Goal: Task Accomplishment & Management: Manage account settings

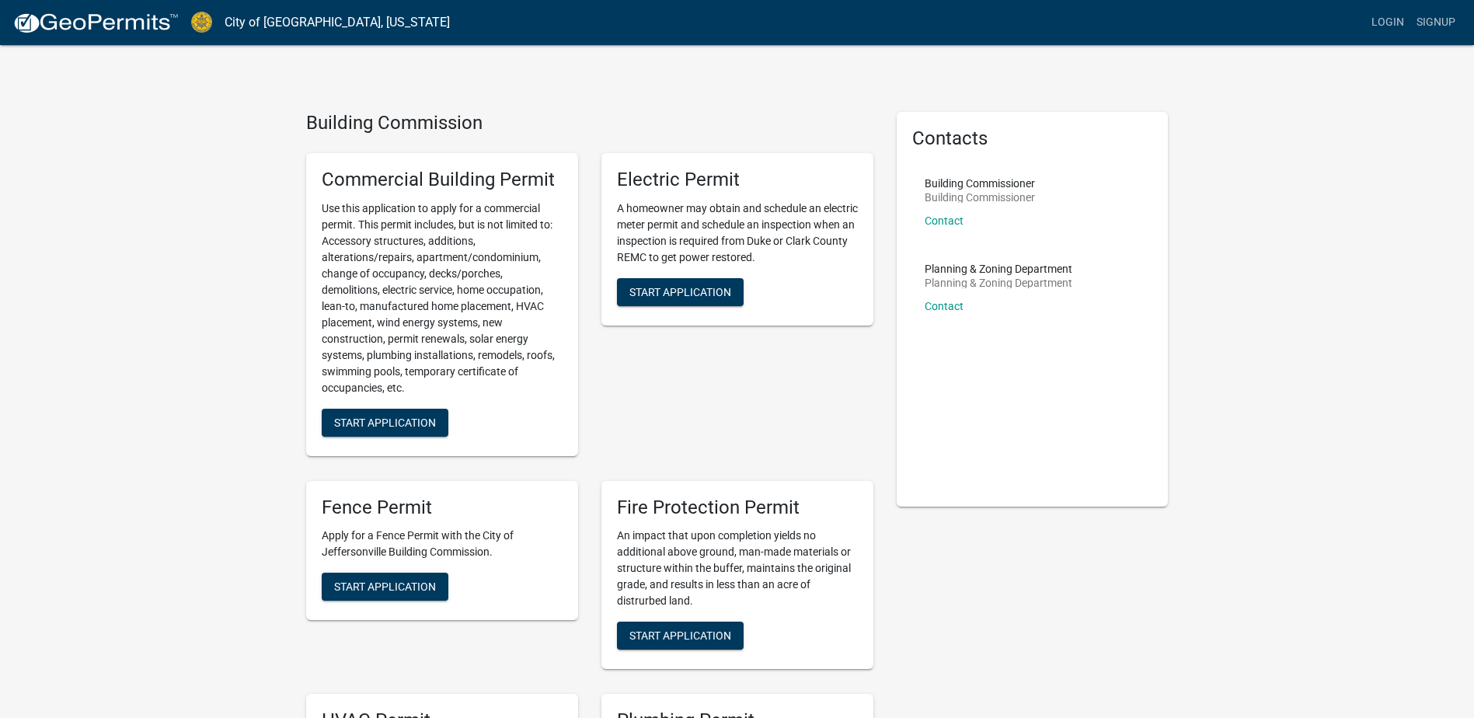
scroll to position [78, 0]
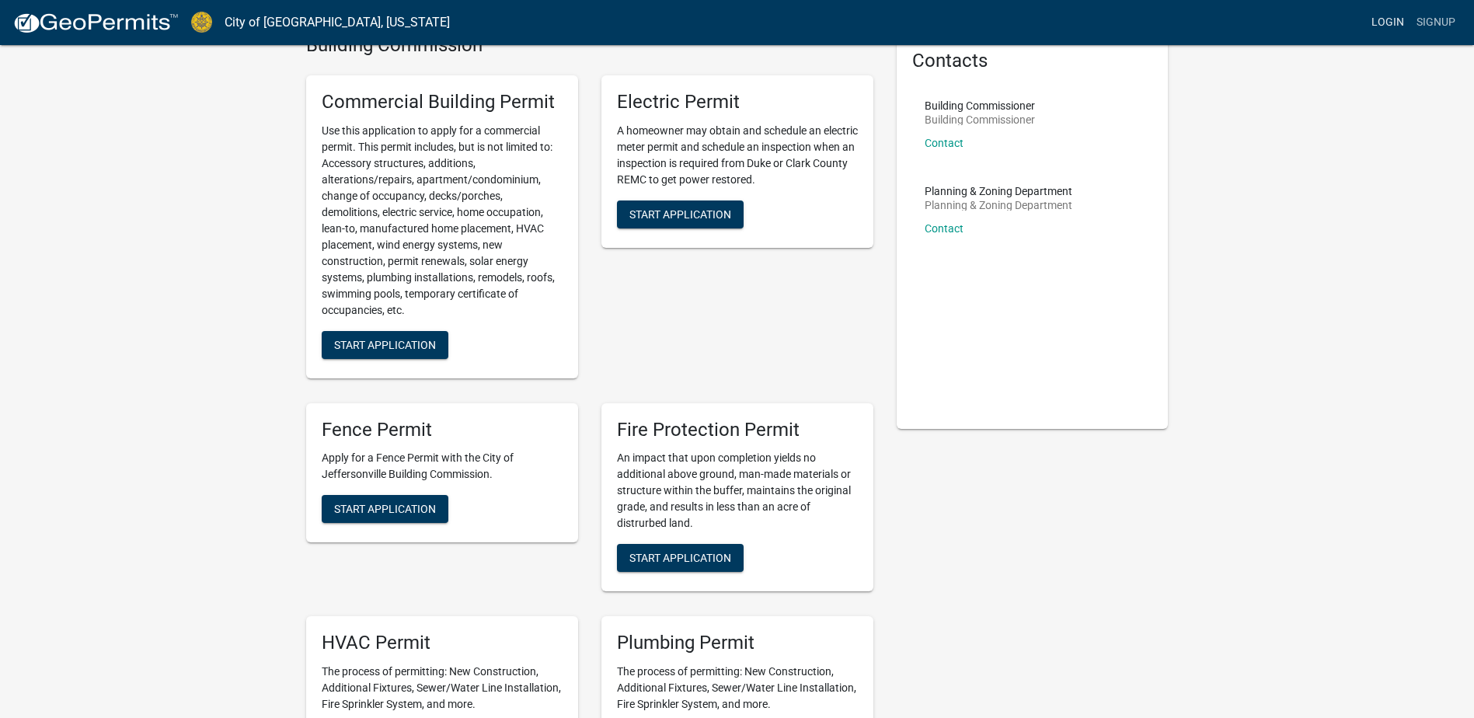
click at [1381, 21] on link "Login" at bounding box center [1388, 23] width 45 height 30
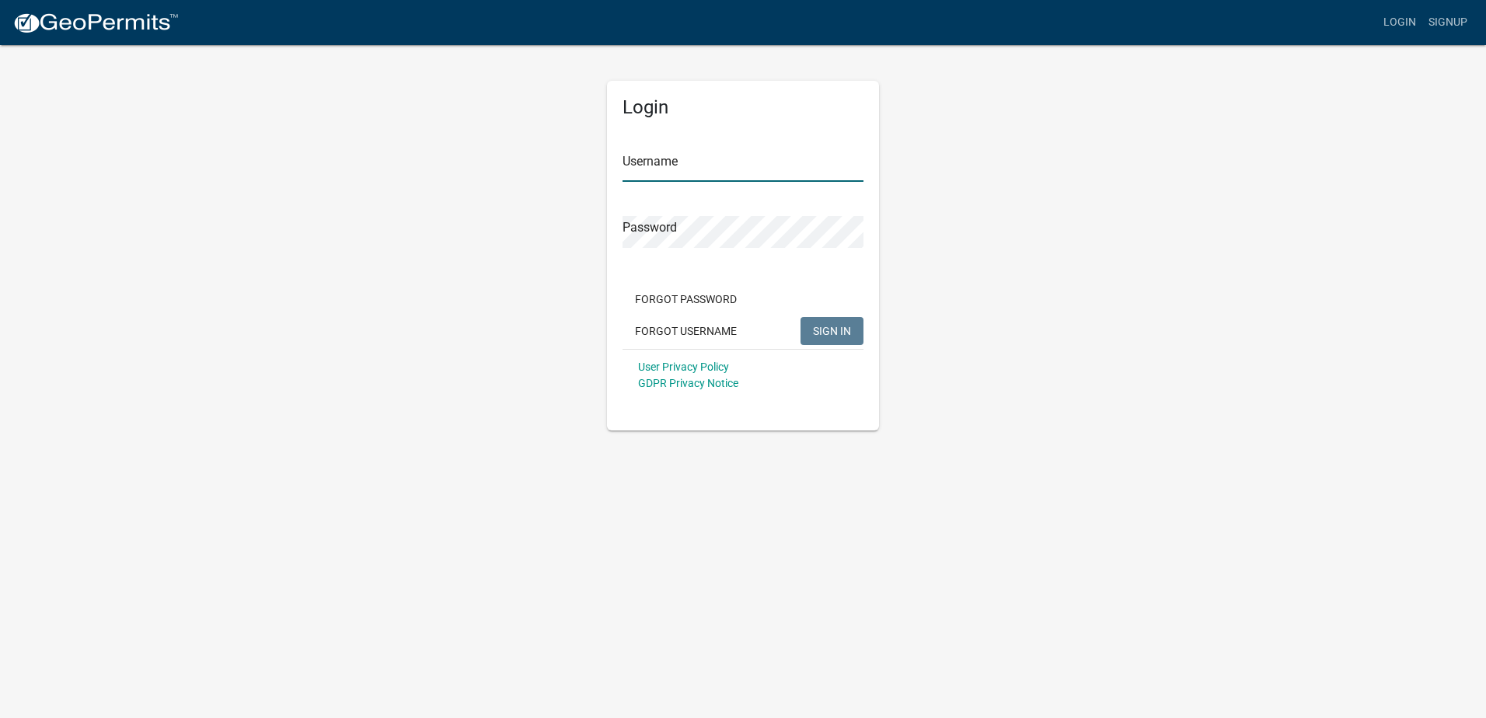
click at [669, 169] on input "Username" at bounding box center [743, 166] width 241 height 32
type input "[PERSON_NAME].[PERSON_NAME]"
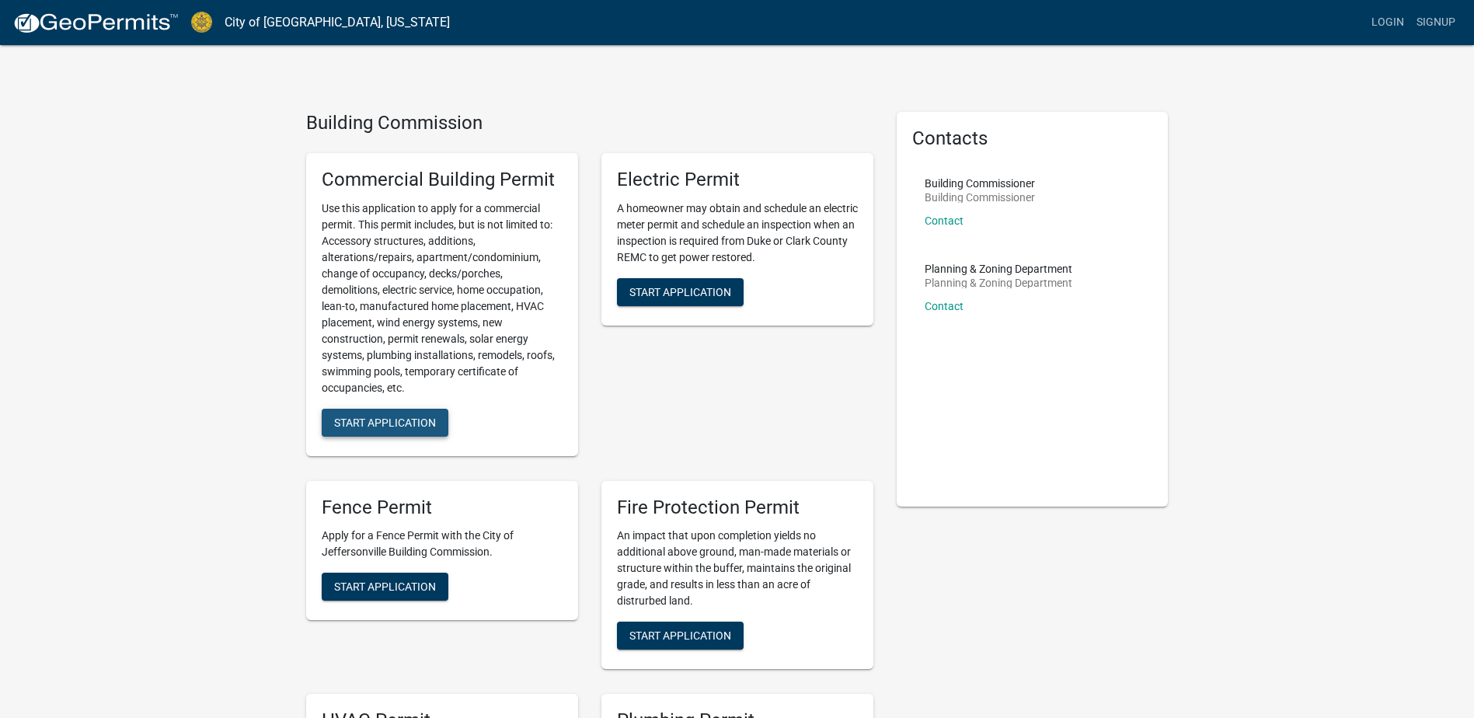
click at [388, 418] on span "Start Application" at bounding box center [385, 422] width 102 height 12
click at [1439, 19] on link "Signup" at bounding box center [1436, 23] width 51 height 30
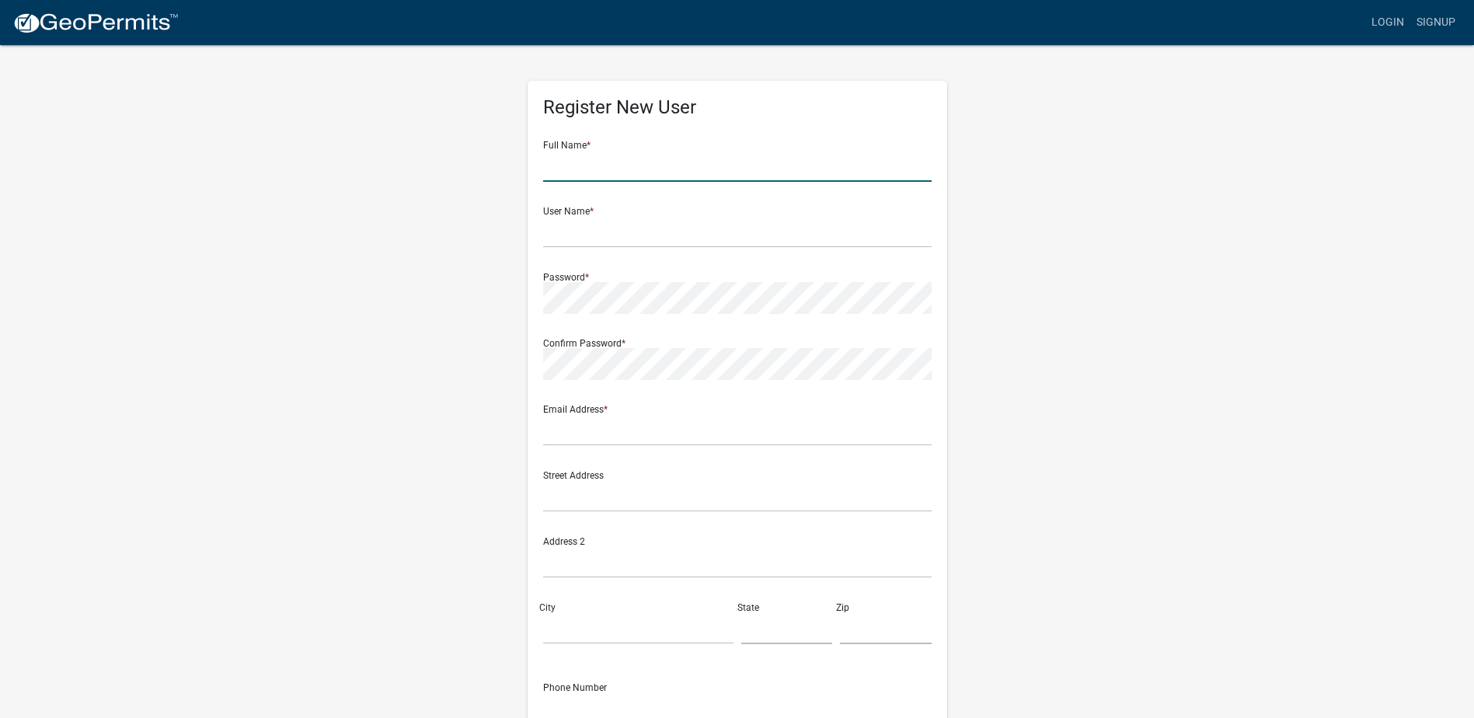
click at [571, 167] on input "text" at bounding box center [737, 166] width 389 height 32
type input "[PERSON_NAME]"
type input "[PERSON_NAME].[PERSON_NAME]"
type input "[EMAIL_ADDRESS][DOMAIN_NAME]"
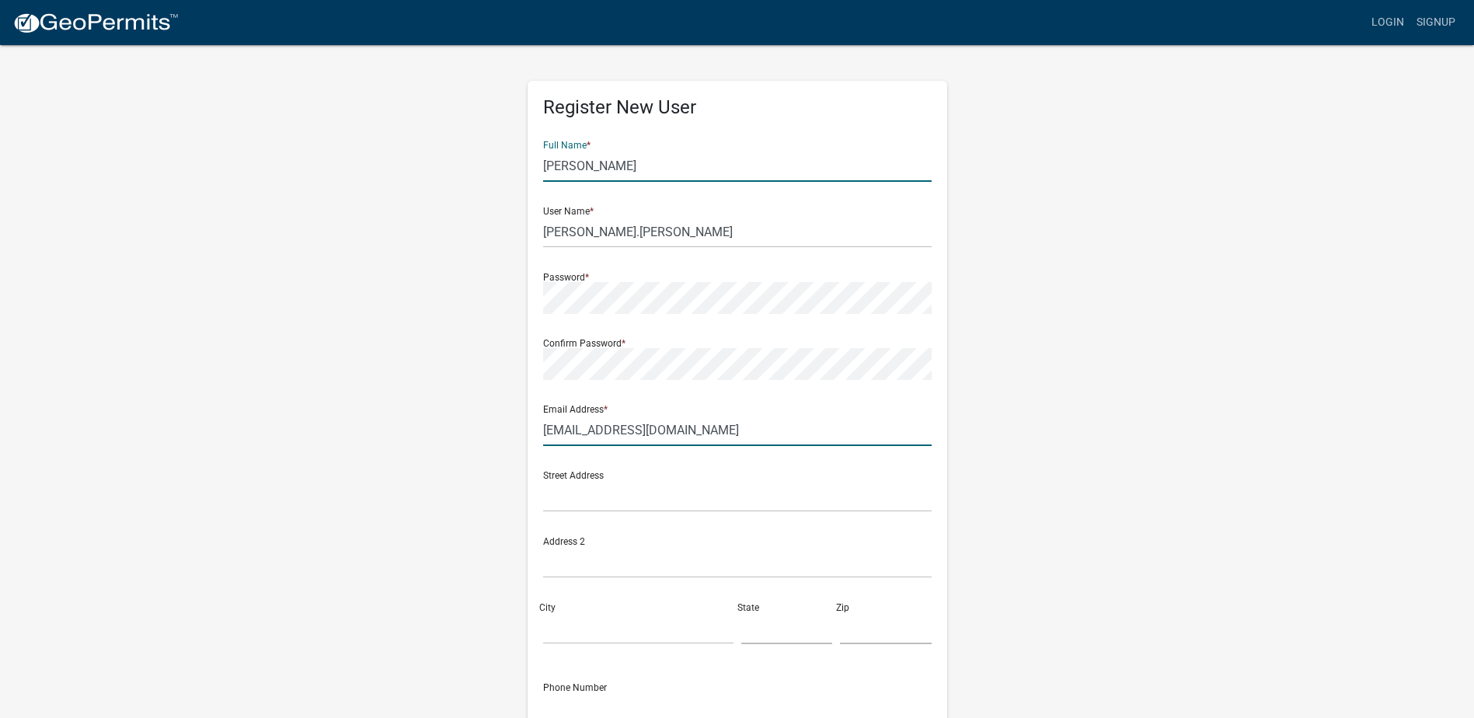
type input "[STREET_ADDRESS]"
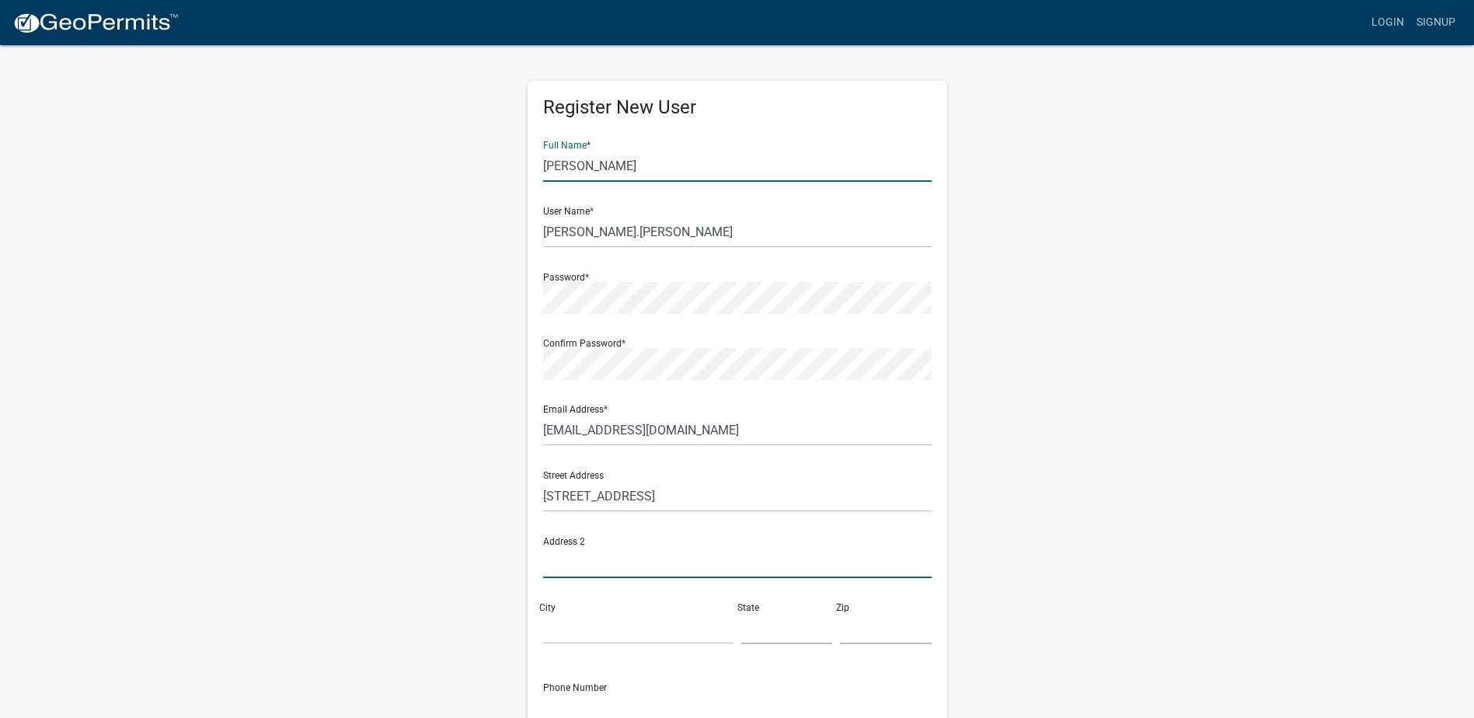
type input "Charlestown"
type input "[US_STATE]"
type input "47111"
type input "5022940129"
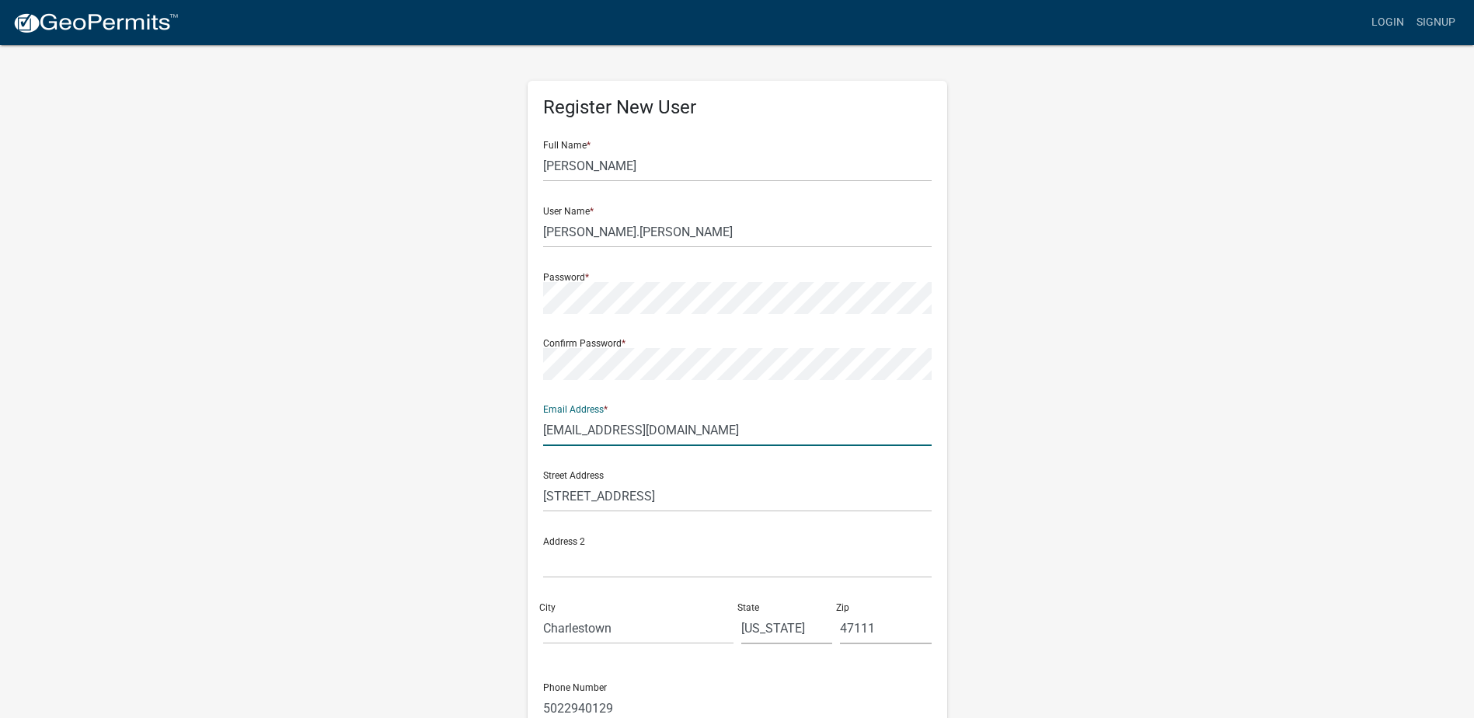
click at [689, 436] on input "[EMAIL_ADDRESS][DOMAIN_NAME]" at bounding box center [737, 430] width 389 height 32
drag, startPoint x: 698, startPoint y: 431, endPoint x: 496, endPoint y: 438, distance: 202.2
click at [496, 438] on div "Register New User Full Name * [PERSON_NAME] User Name * [PERSON_NAME].[PERSON_N…" at bounding box center [738, 460] width 886 height 832
type input "[EMAIL_ADDRESS][DOMAIN_NAME]"
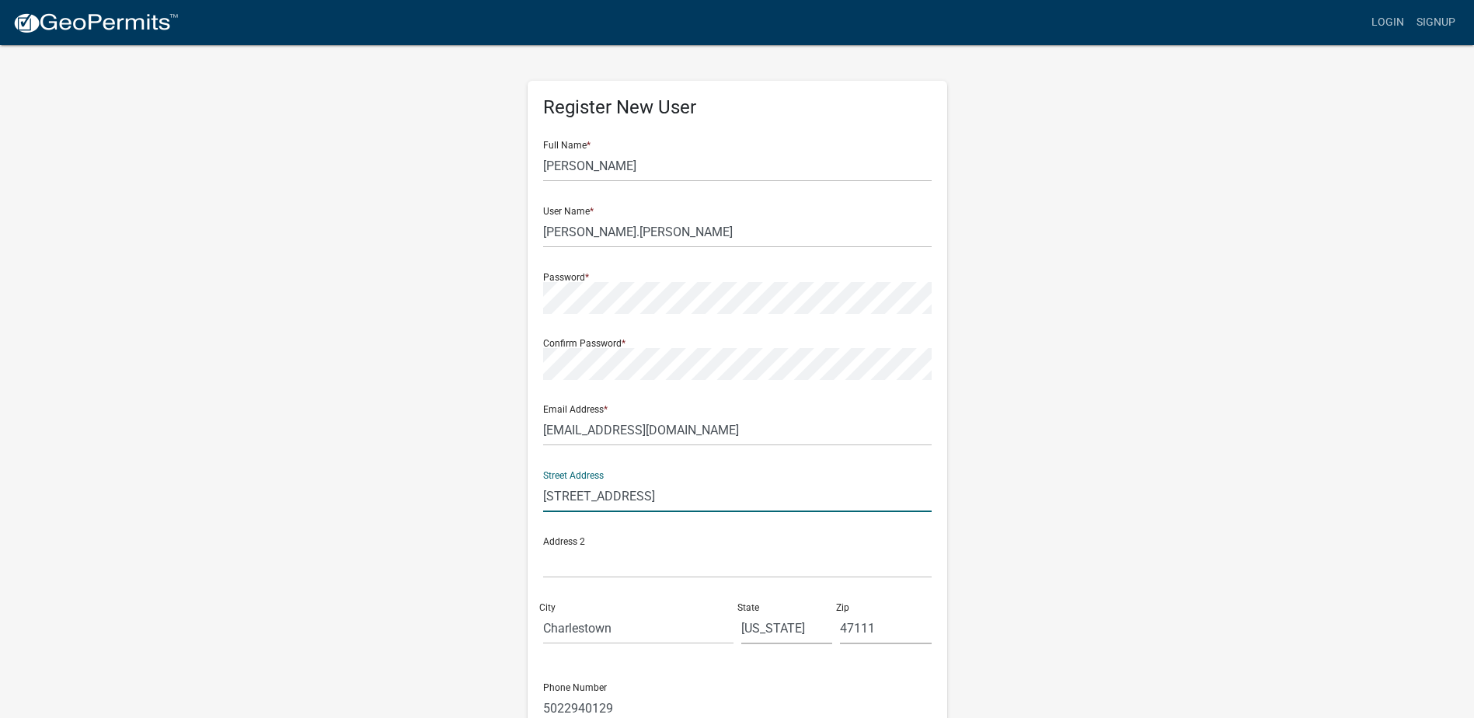
drag, startPoint x: 644, startPoint y: 498, endPoint x: 532, endPoint y: 498, distance: 111.1
click at [532, 498] on div "Register New User Full Name * [PERSON_NAME] User Name * [PERSON_NAME].[PERSON_N…" at bounding box center [738, 452] width 420 height 742
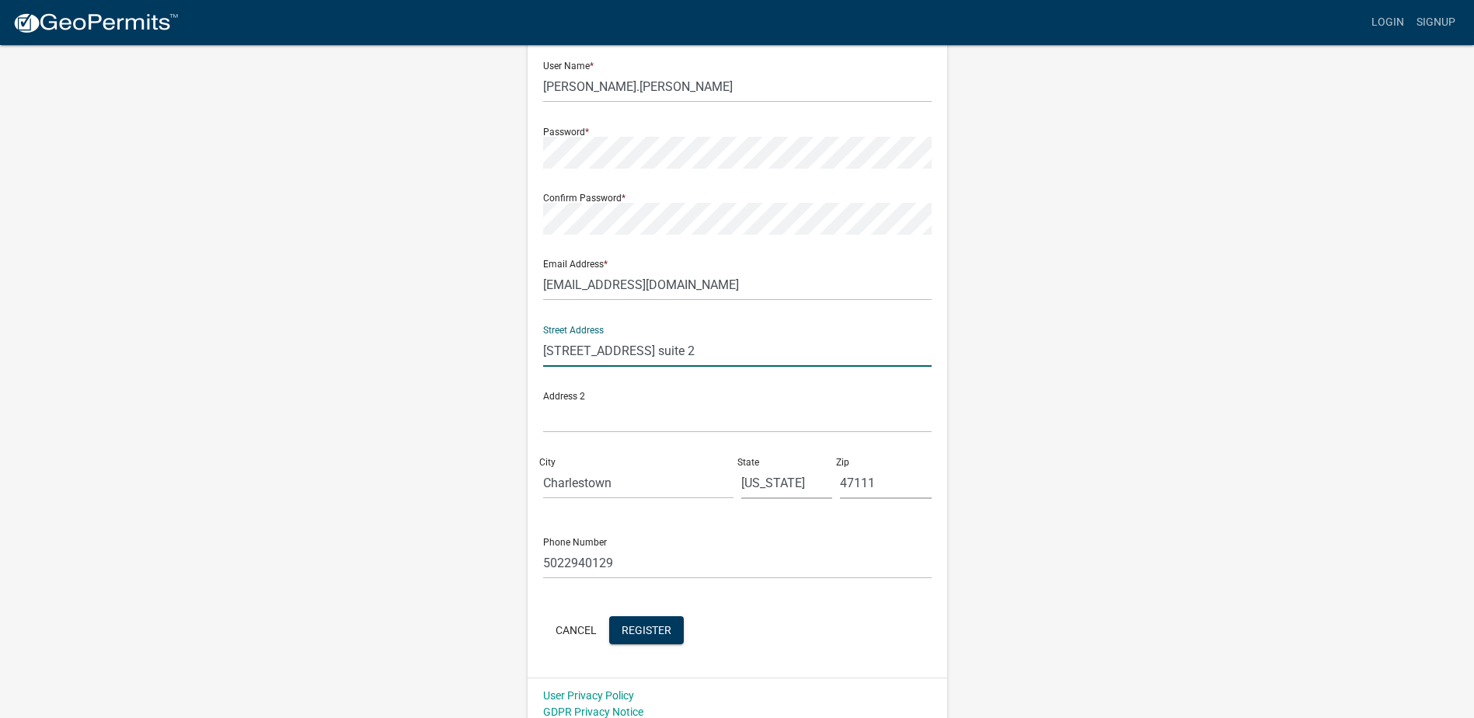
scroll to position [155, 0]
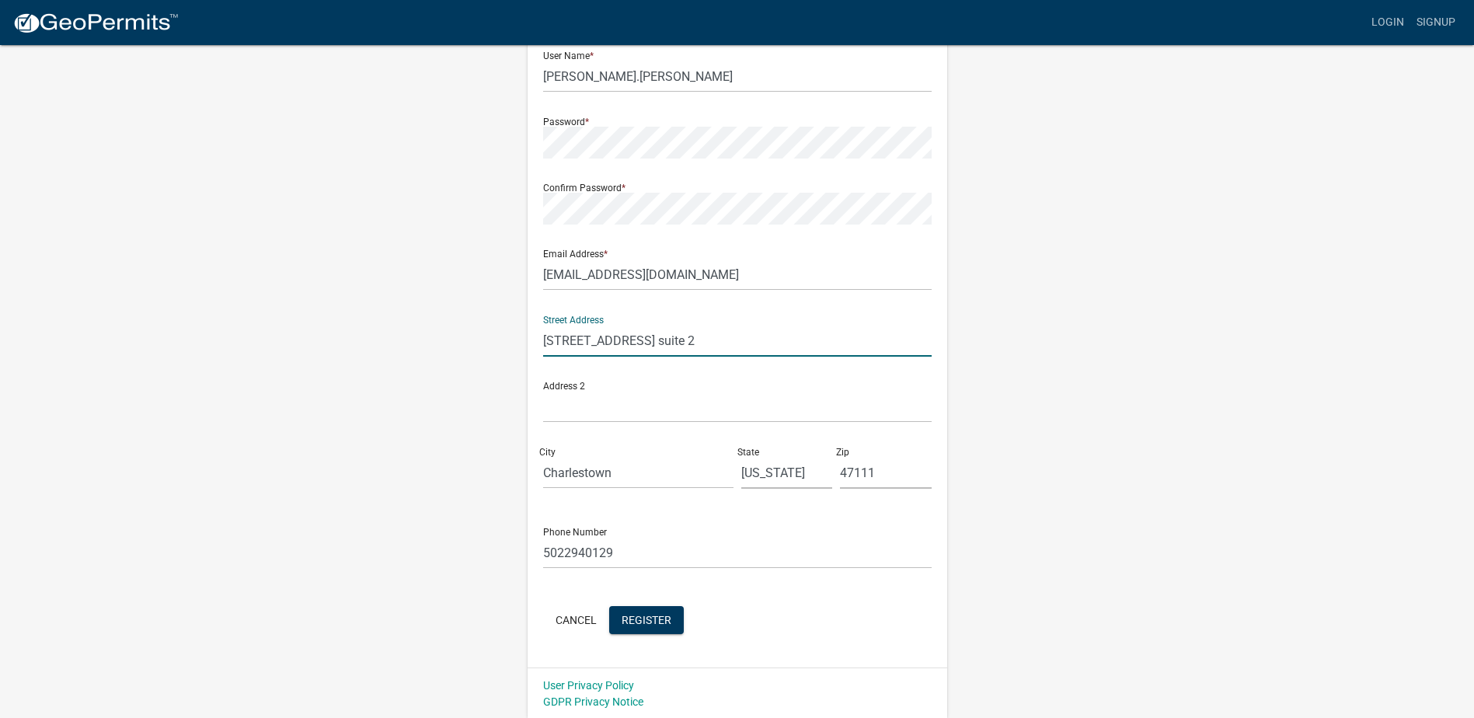
type input "[STREET_ADDRESS] suite 2"
click at [623, 469] on input "Charlestown" at bounding box center [638, 473] width 190 height 32
drag, startPoint x: 623, startPoint y: 469, endPoint x: 490, endPoint y: 485, distance: 133.9
click at [490, 485] on div "Register New User Full Name * [PERSON_NAME] User Name * [PERSON_NAME].[PERSON_N…" at bounding box center [738, 304] width 886 height 832
type input "[GEOGRAPHIC_DATA]"
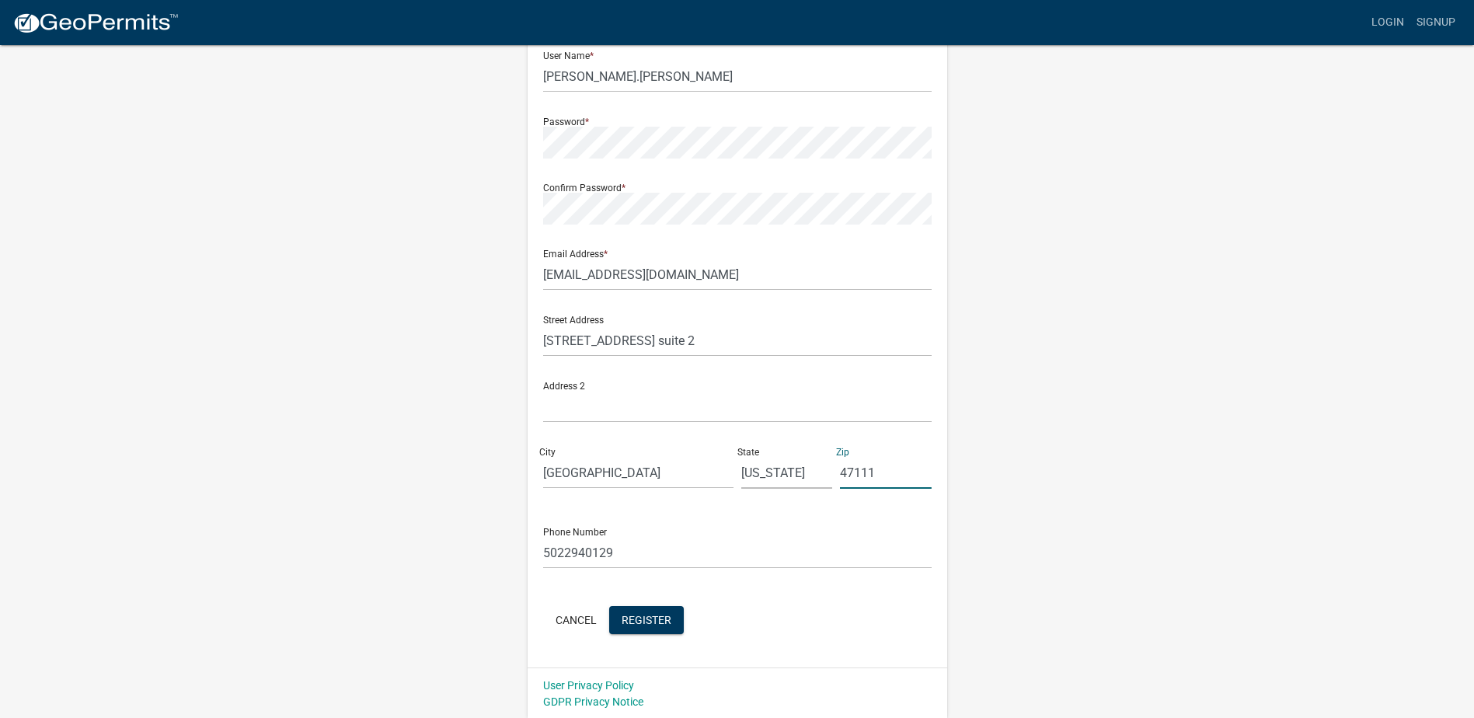
click at [888, 468] on input "47111" at bounding box center [886, 473] width 92 height 32
type input "47130"
drag, startPoint x: 615, startPoint y: 553, endPoint x: 561, endPoint y: 555, distance: 53.7
click at [561, 555] on input "5022940129" at bounding box center [737, 553] width 389 height 32
type input "5024692103"
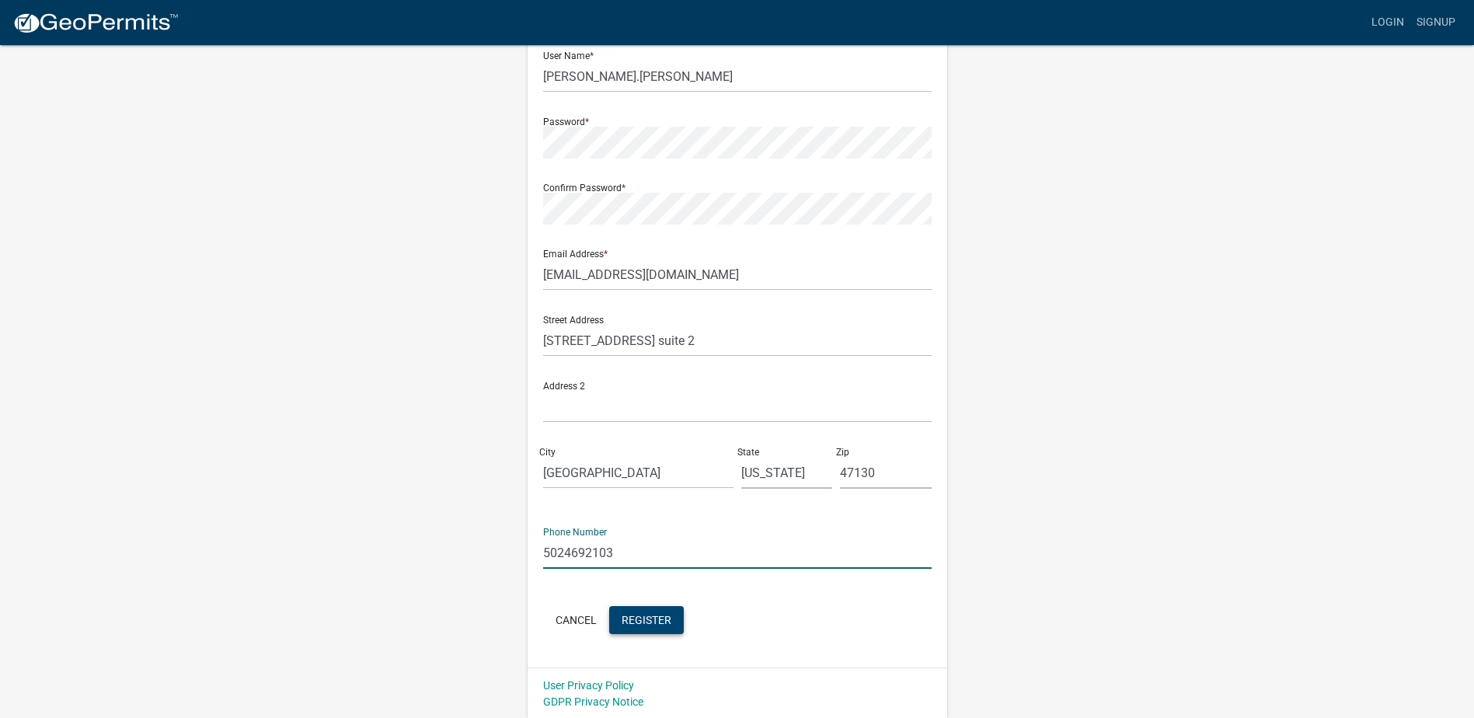
click at [642, 616] on span "Register" at bounding box center [647, 619] width 50 height 12
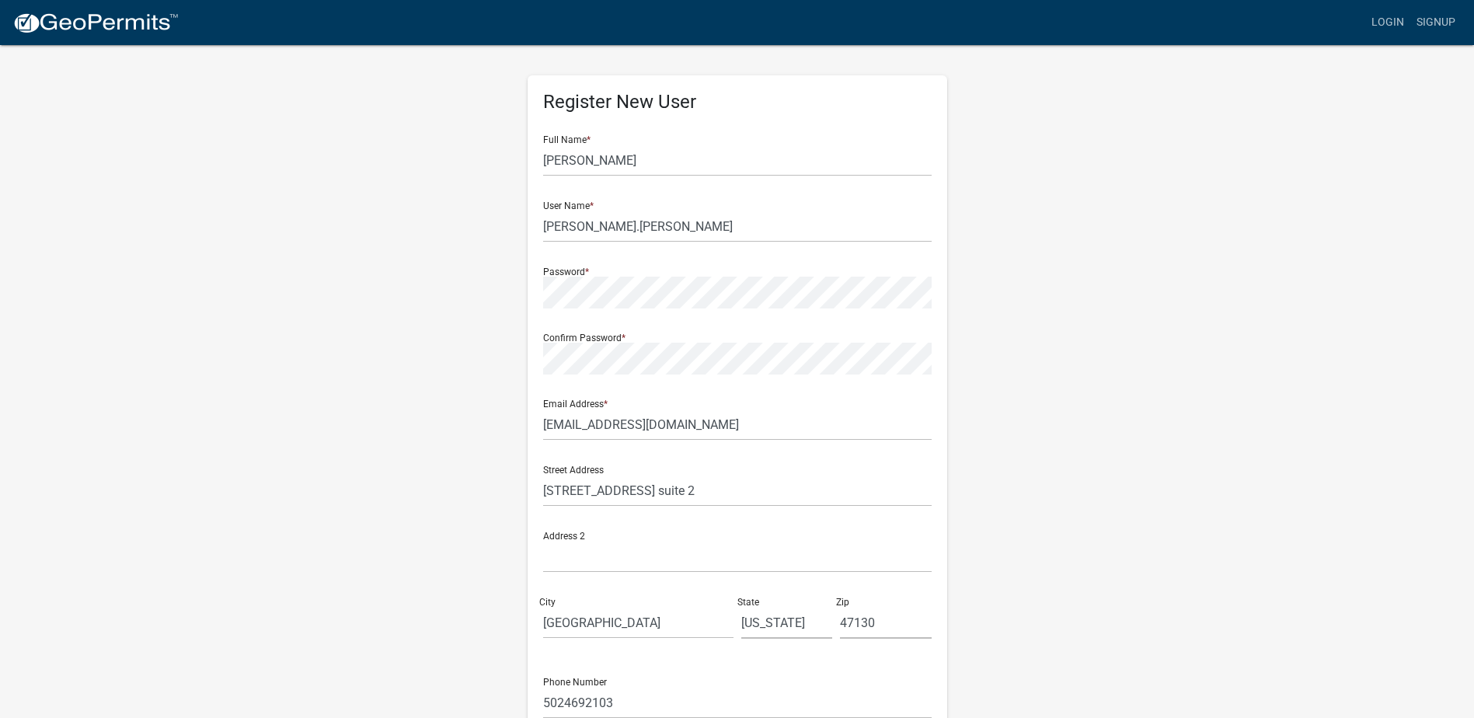
scroll to position [0, 0]
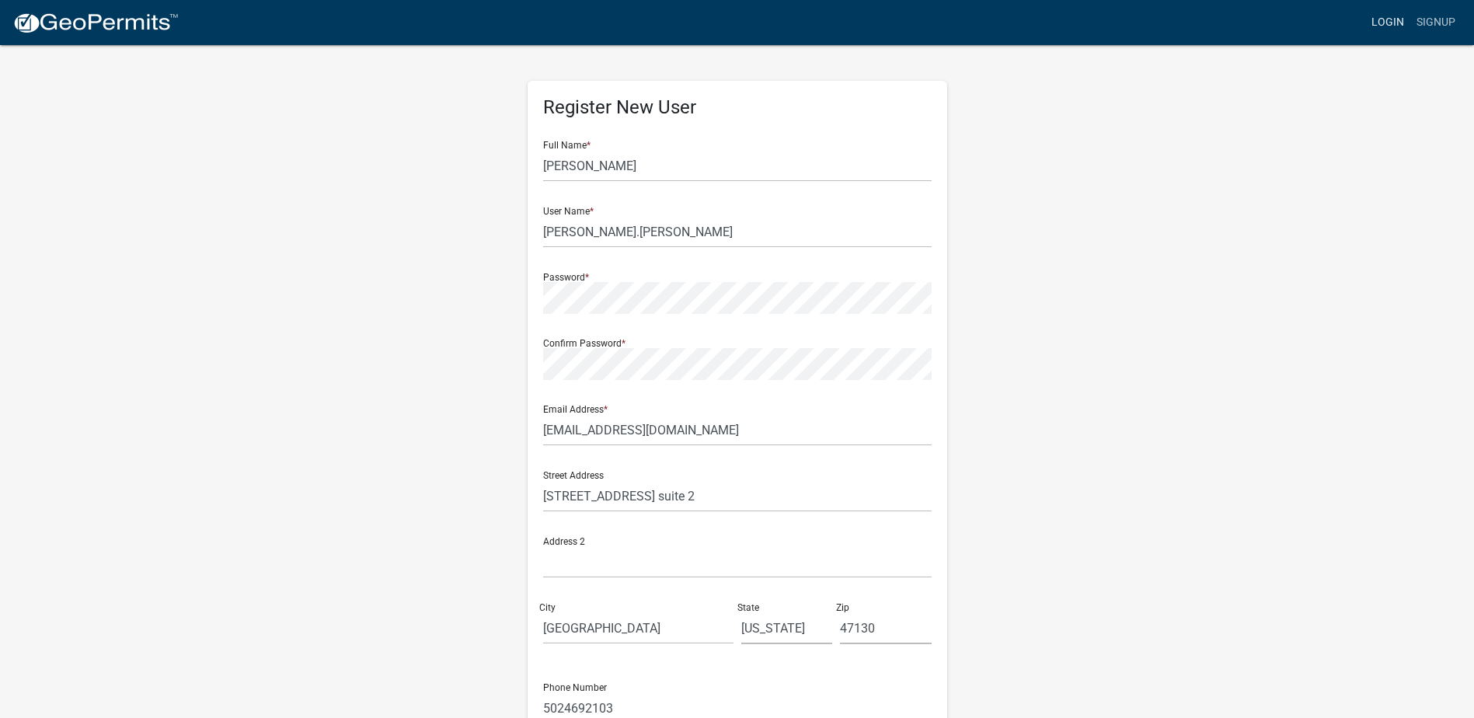
click at [1378, 21] on link "Login" at bounding box center [1388, 23] width 45 height 30
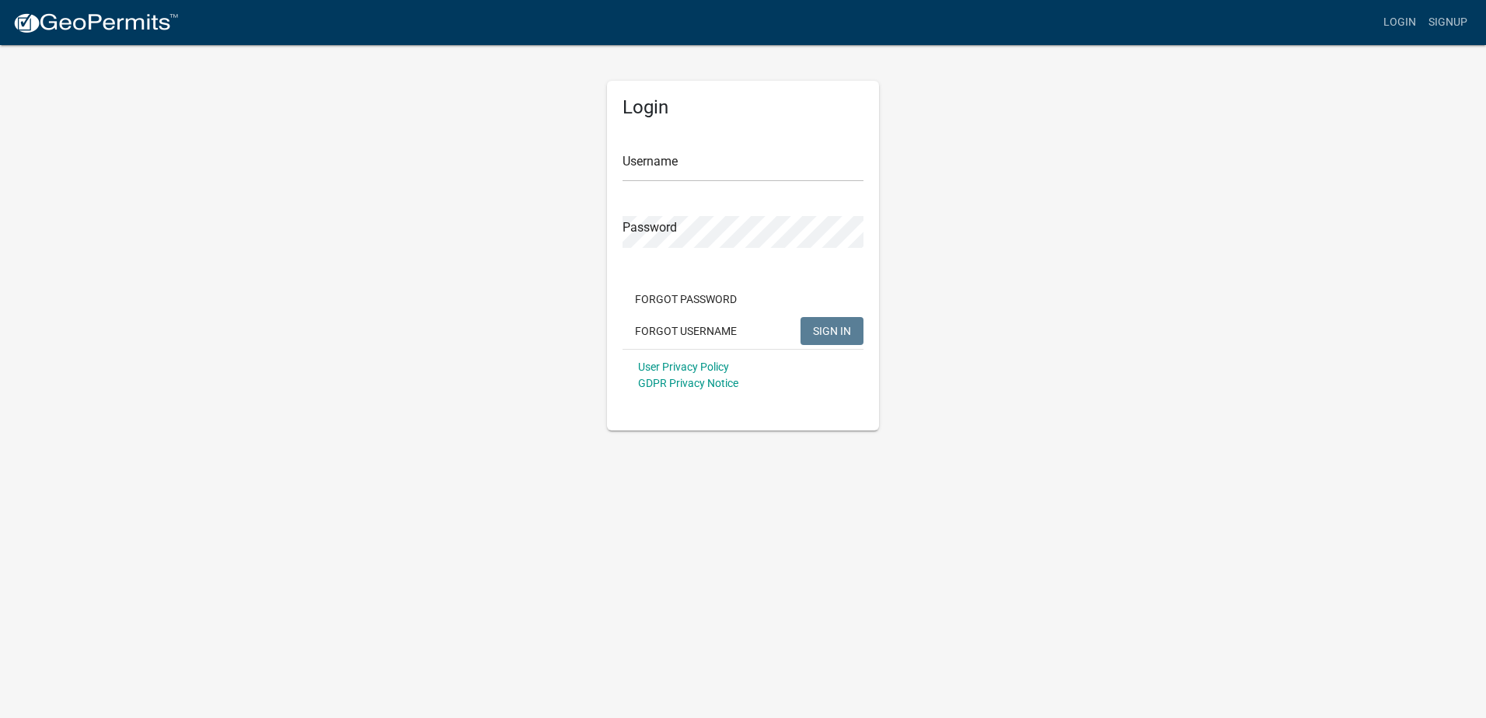
click at [657, 182] on form "Username Password Forgot Password Forgot Username SIGN IN User Privacy Policy G…" at bounding box center [743, 264] width 241 height 273
click at [679, 292] on button "Forgot Password" at bounding box center [686, 299] width 127 height 28
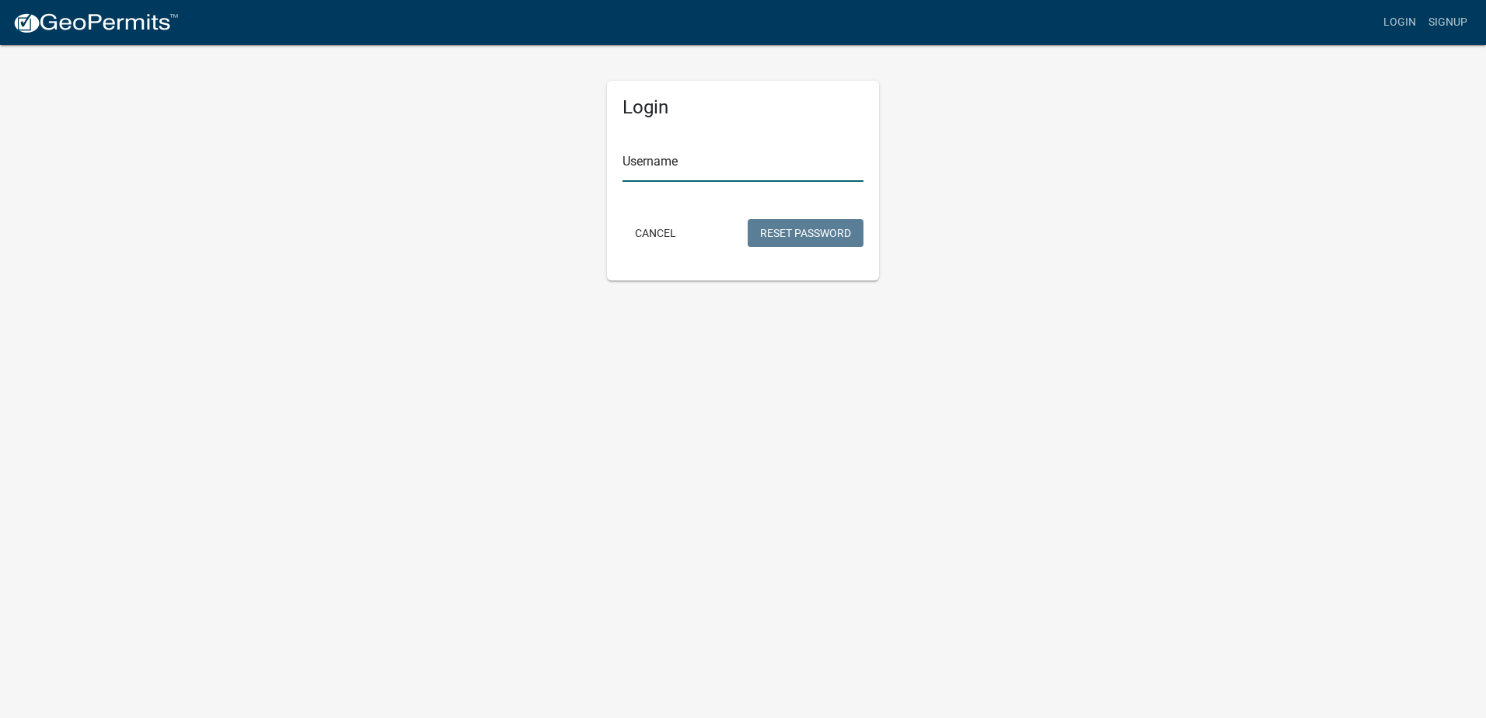
click at [667, 168] on input "Username" at bounding box center [743, 166] width 241 height 32
type input "[PERSON_NAME].[PERSON_NAME]"
click at [791, 225] on button "Reset Password" at bounding box center [806, 233] width 116 height 28
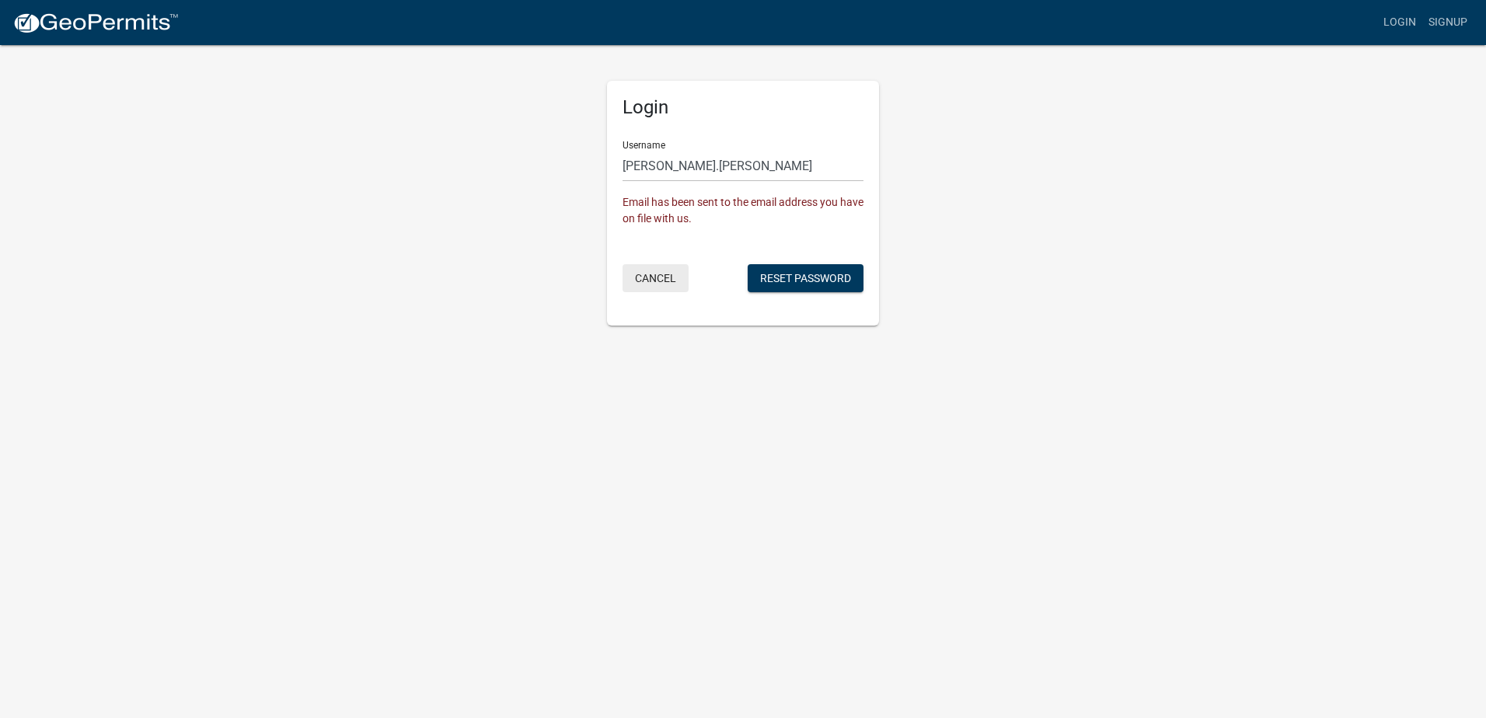
click at [673, 281] on button "Cancel" at bounding box center [656, 278] width 66 height 28
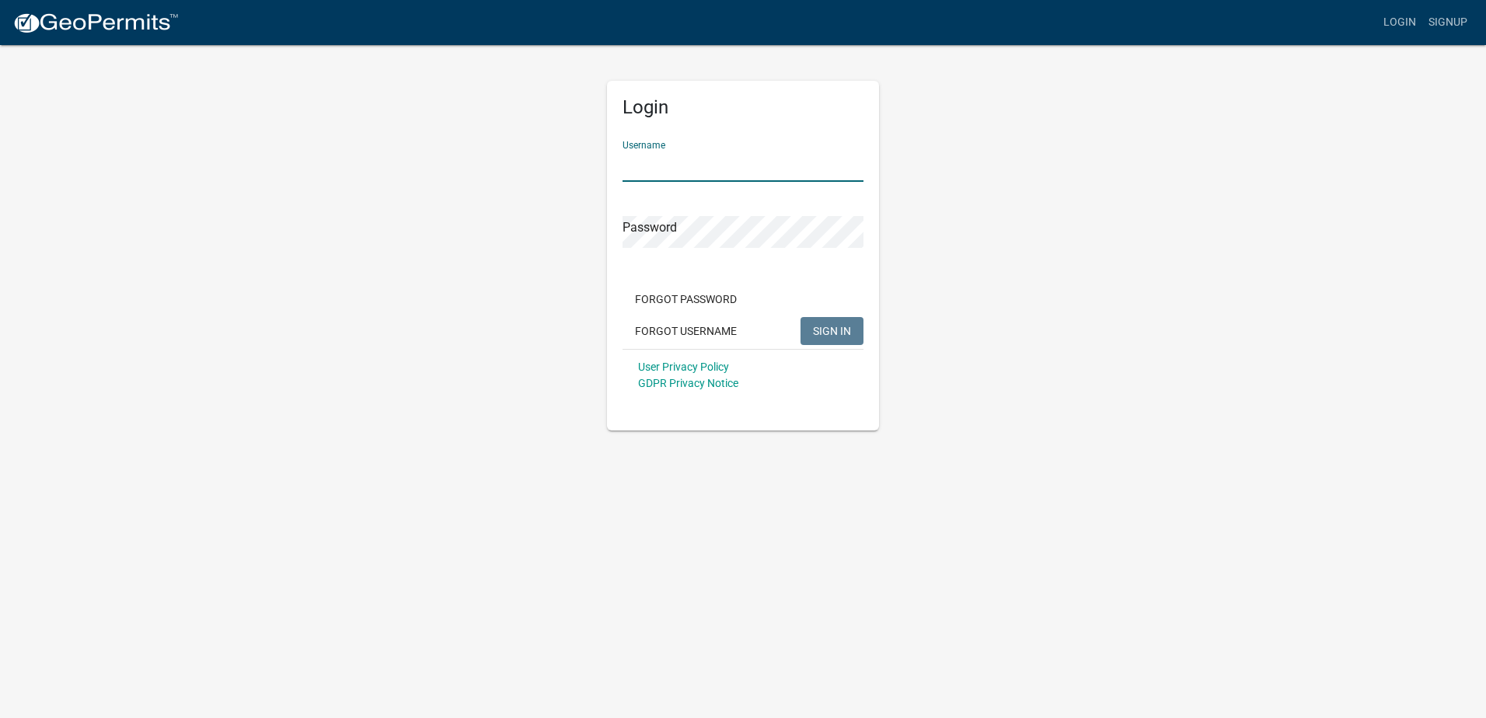
click at [671, 168] on input "Username" at bounding box center [743, 166] width 241 height 32
type input "[PERSON_NAME].[PERSON_NAME]"
click at [801, 317] on button "SIGN IN" at bounding box center [832, 331] width 63 height 28
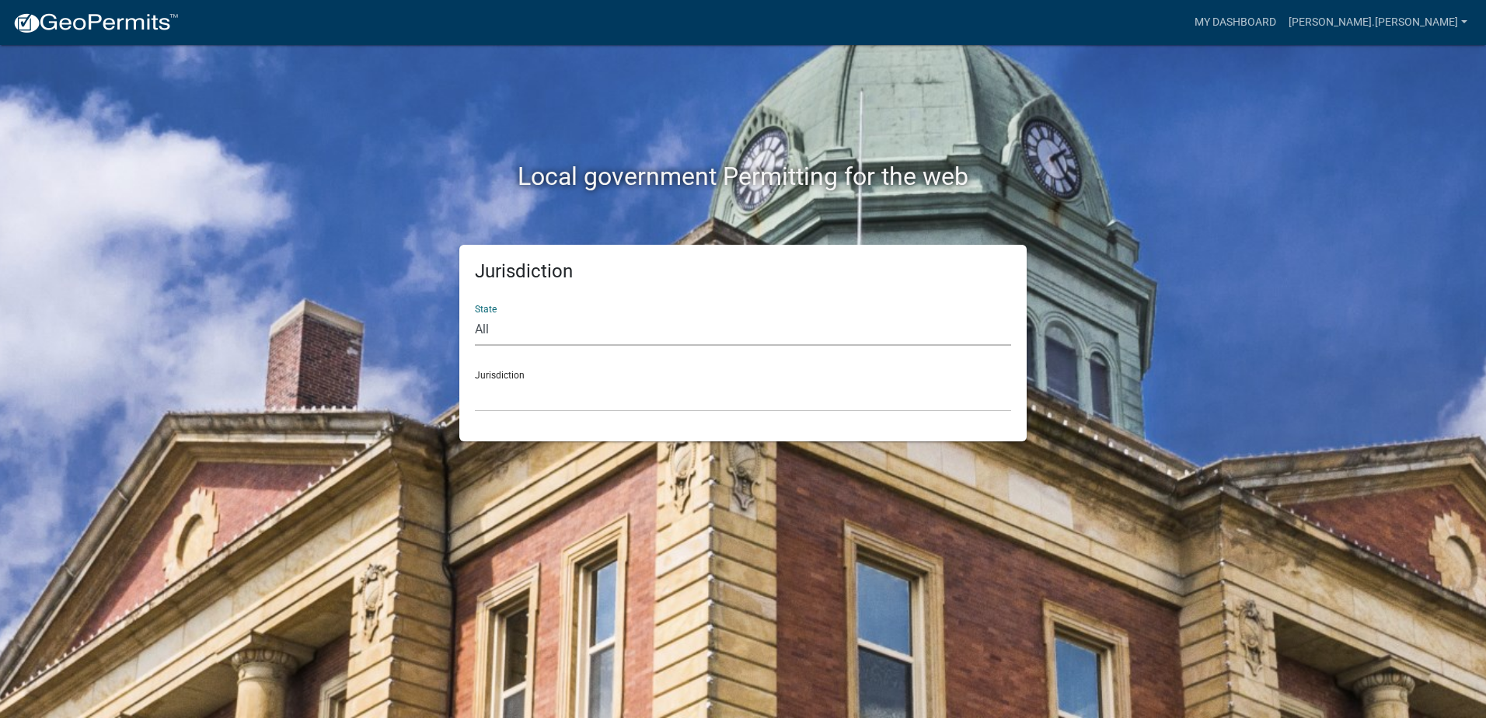
click at [514, 333] on select "All [US_STATE] [US_STATE] [US_STATE] [US_STATE] [US_STATE] [US_STATE] [US_STATE…" at bounding box center [743, 330] width 536 height 32
select select "[US_STATE]"
click at [475, 314] on select "All [US_STATE] [US_STATE] [US_STATE] [US_STATE] [US_STATE] [US_STATE] [US_STATE…" at bounding box center [743, 330] width 536 height 32
click at [512, 405] on select "City of [GEOGRAPHIC_DATA], [US_STATE] City of [GEOGRAPHIC_DATA], [US_STATE] Cit…" at bounding box center [743, 396] width 536 height 32
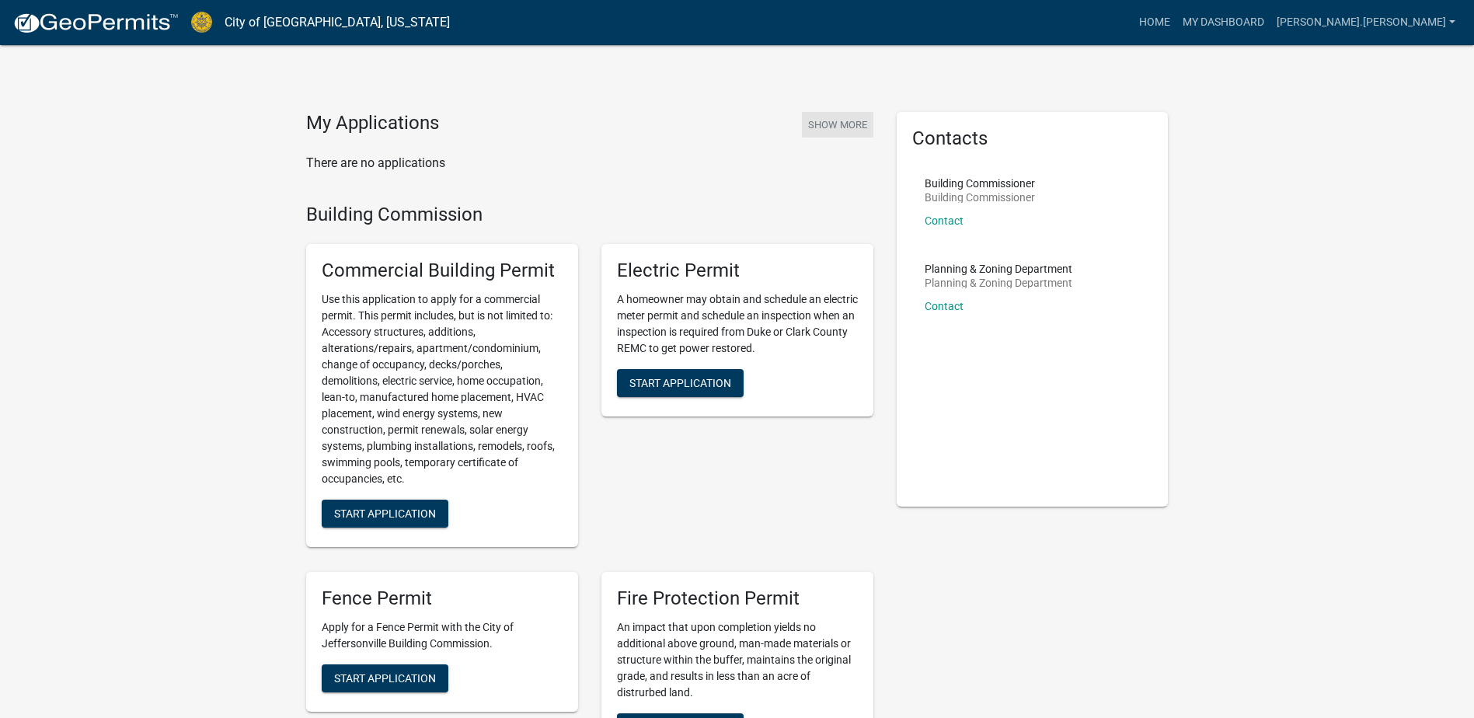
click at [809, 127] on button "Show More" at bounding box center [838, 125] width 72 height 26
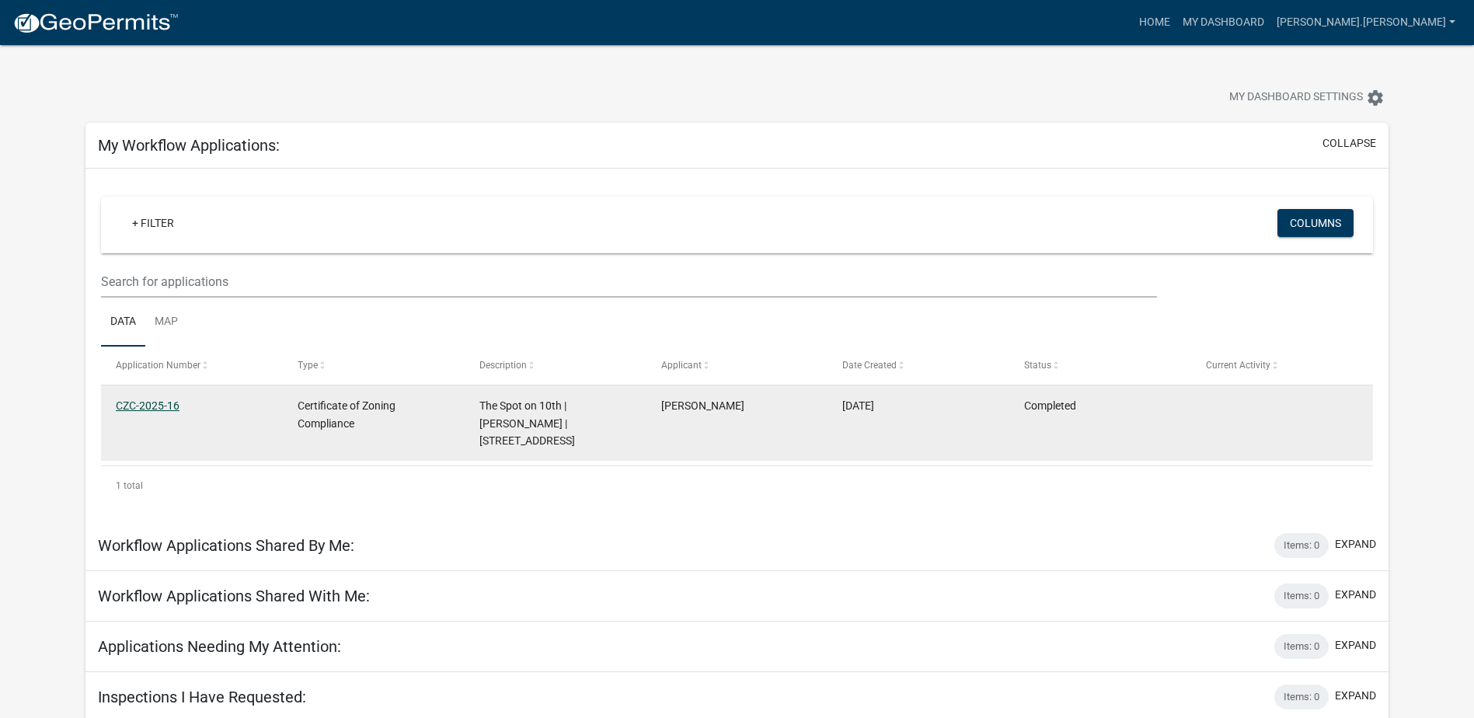
click at [145, 403] on link "CZC-2025-16" at bounding box center [148, 405] width 64 height 12
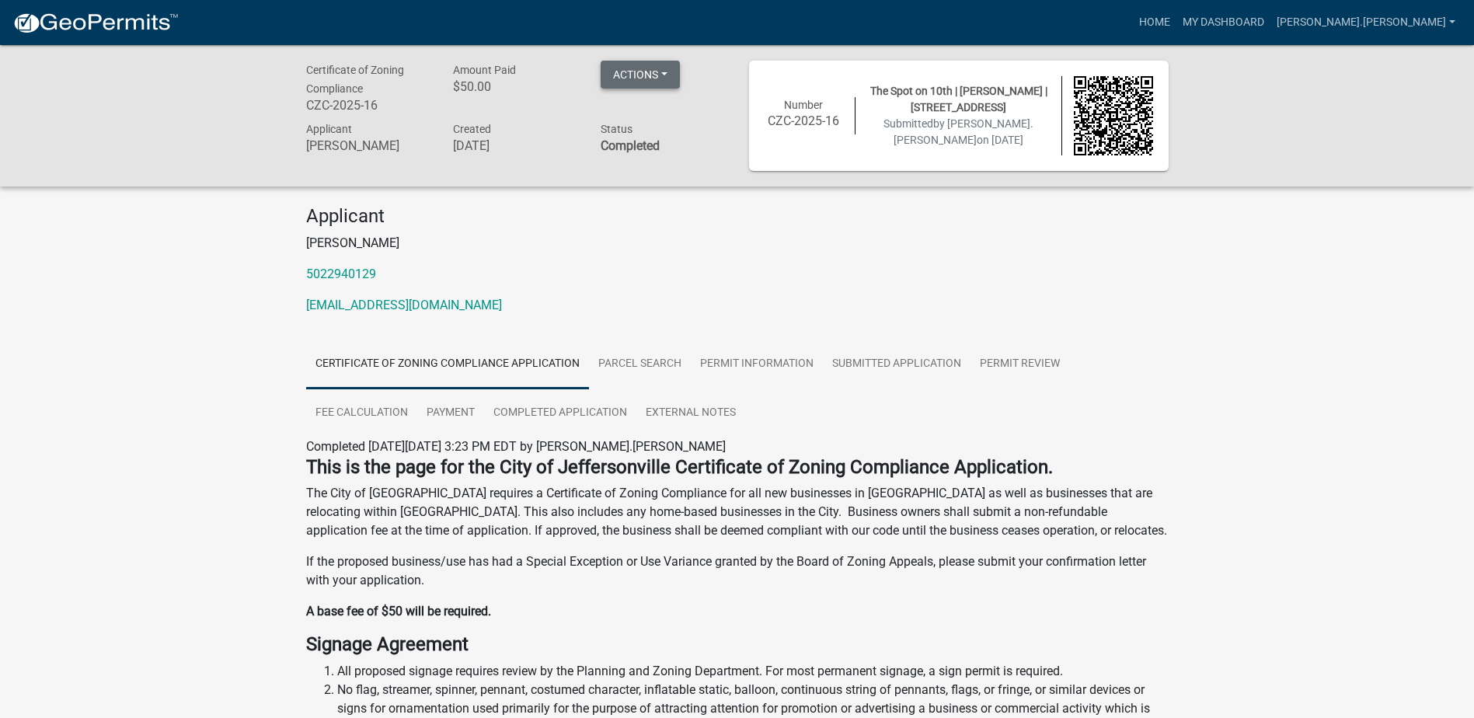
click at [657, 70] on button "Actions" at bounding box center [640, 75] width 79 height 28
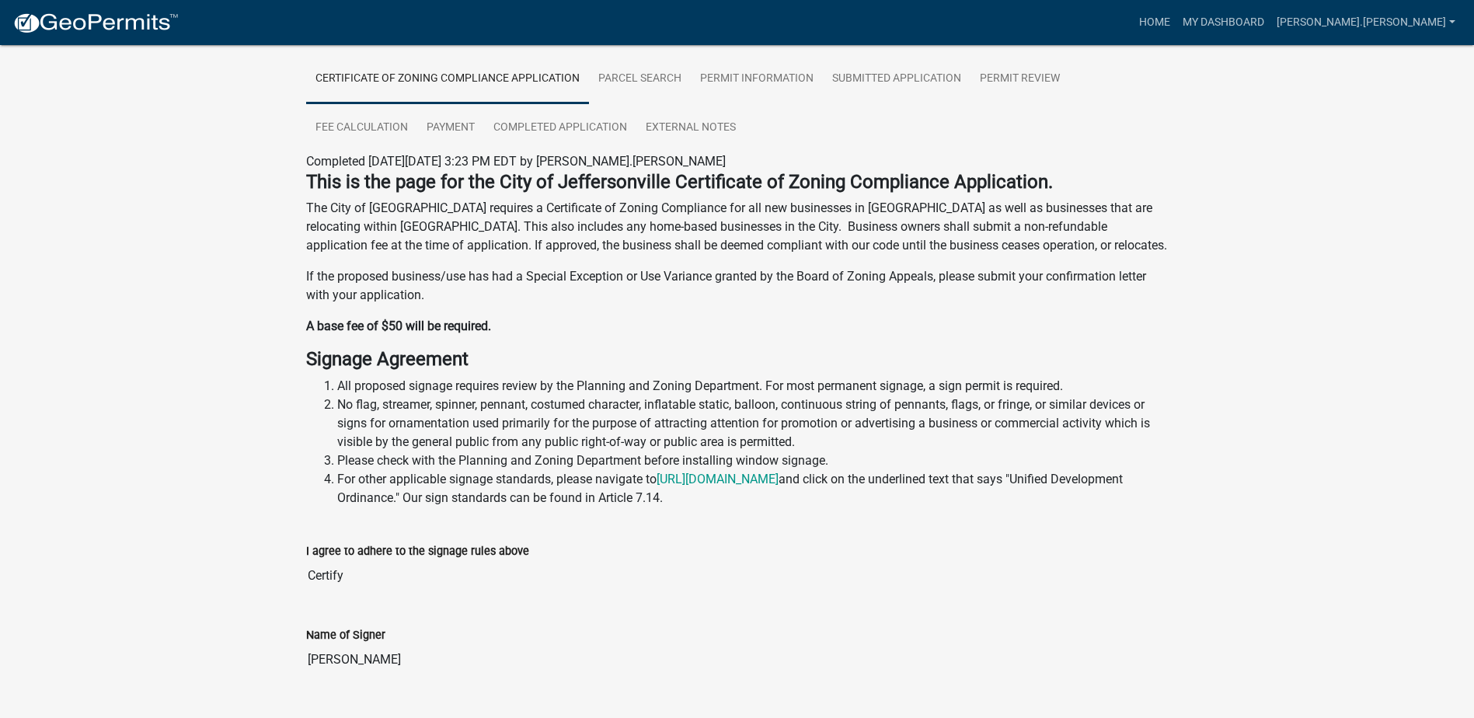
scroll to position [311, 0]
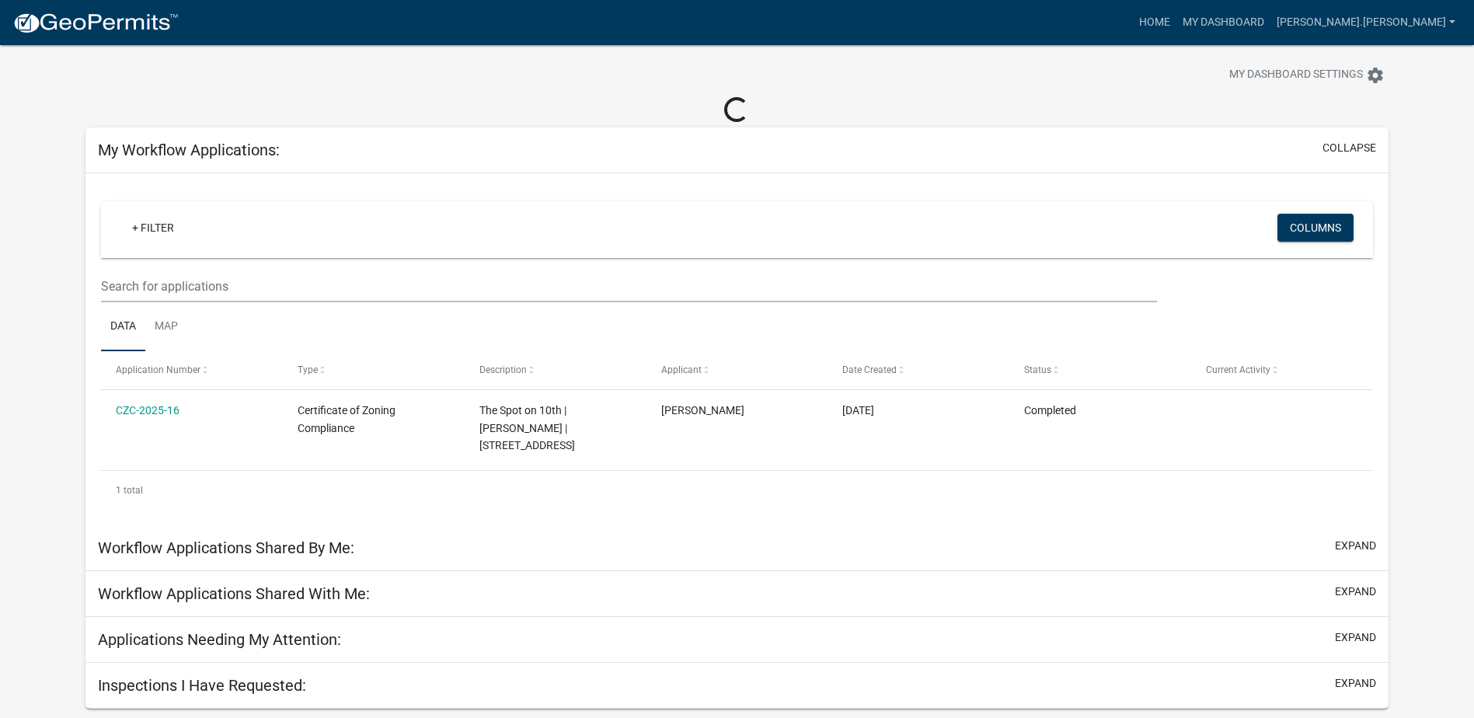
scroll to position [45, 0]
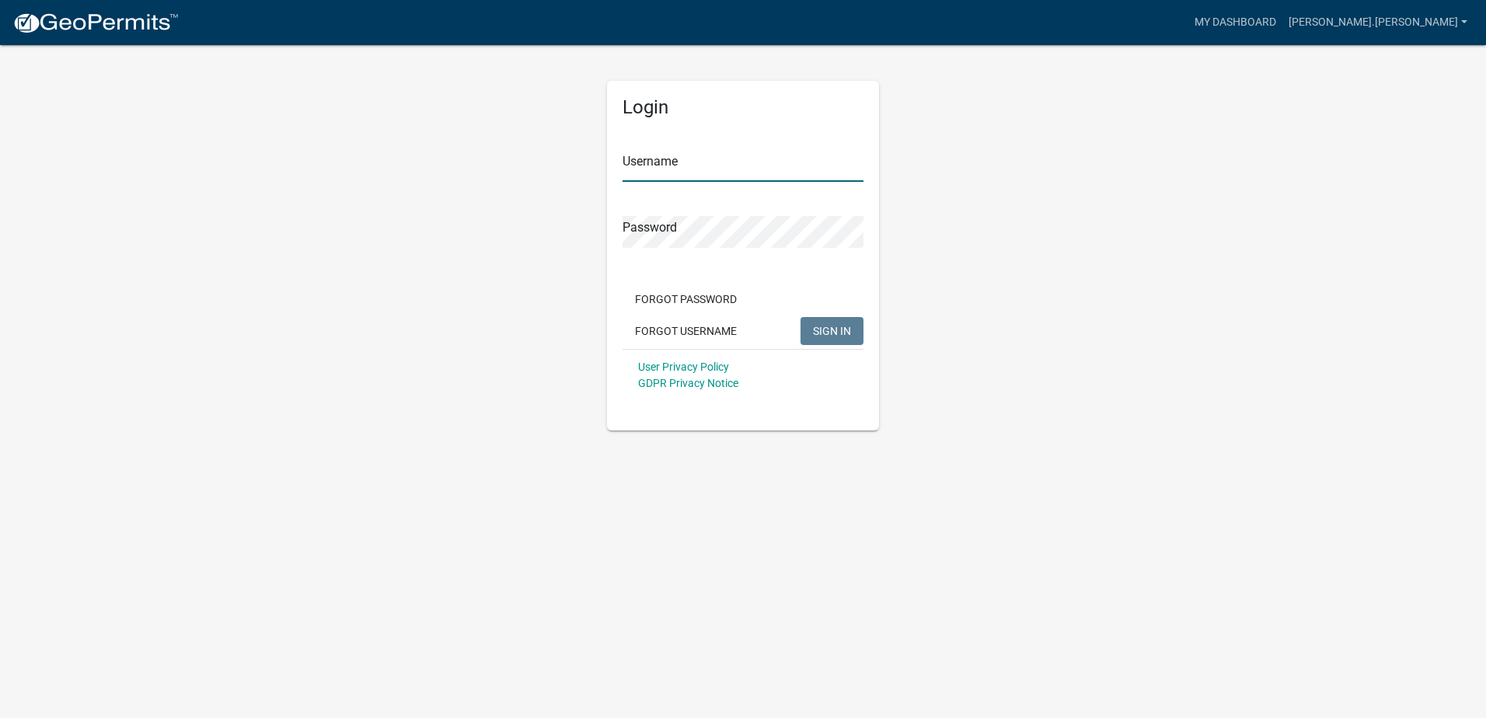
type input "[PERSON_NAME].[PERSON_NAME]"
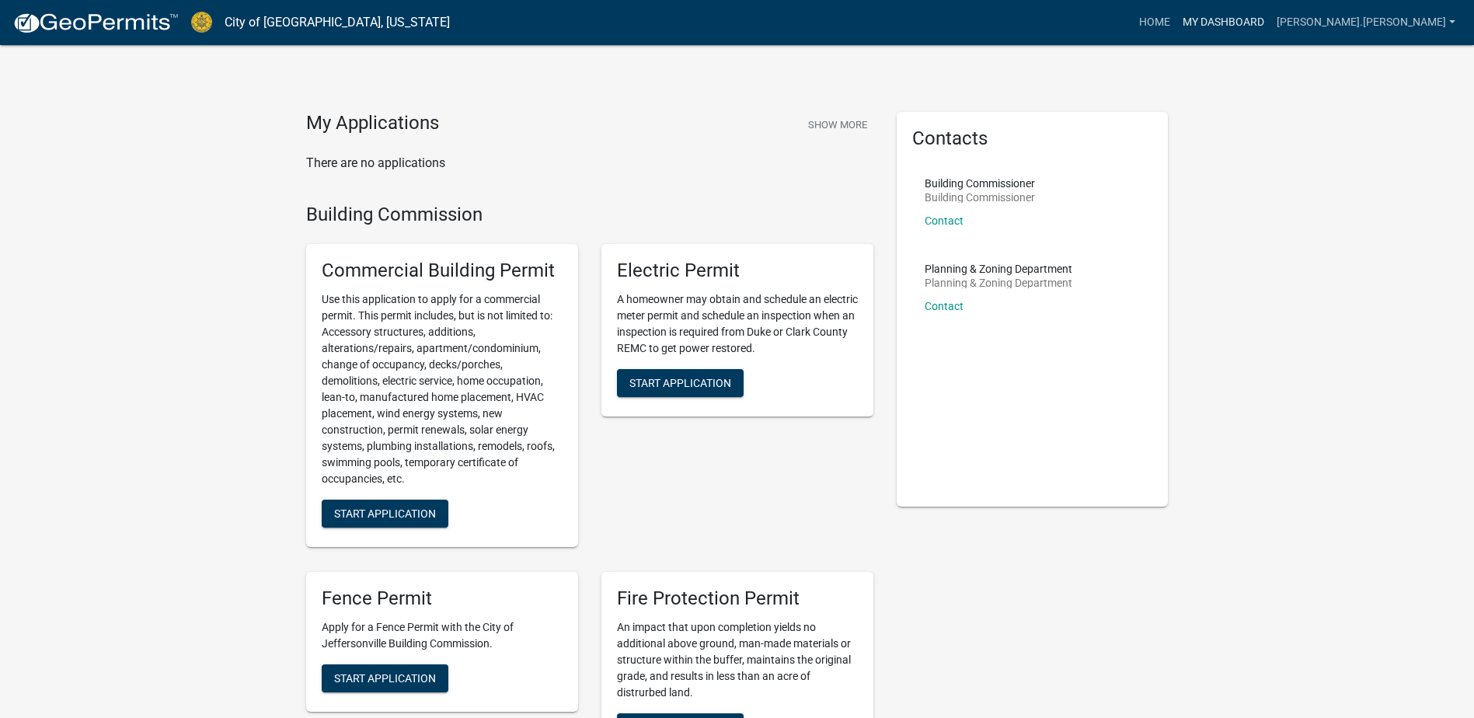
click at [1271, 17] on link "My Dashboard" at bounding box center [1224, 23] width 94 height 30
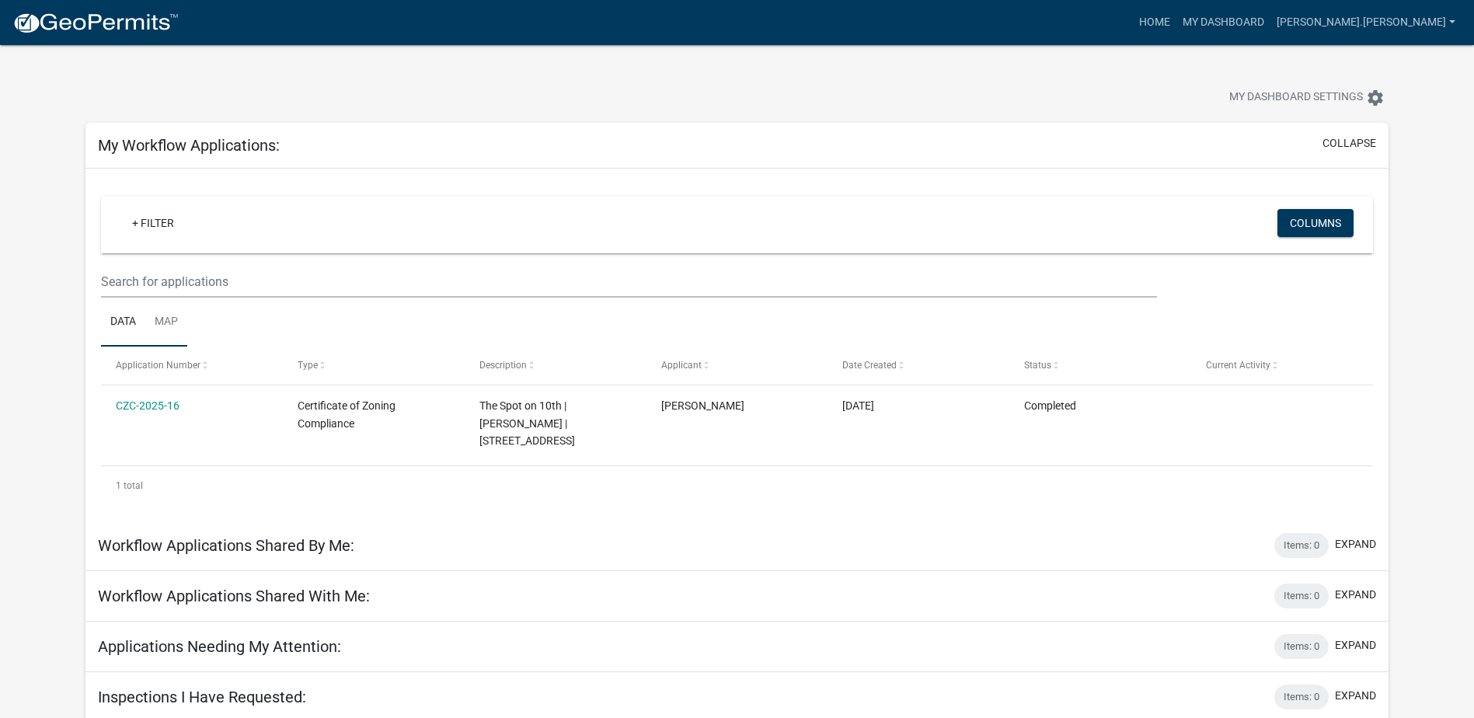
click at [171, 326] on link "Map" at bounding box center [166, 323] width 42 height 50
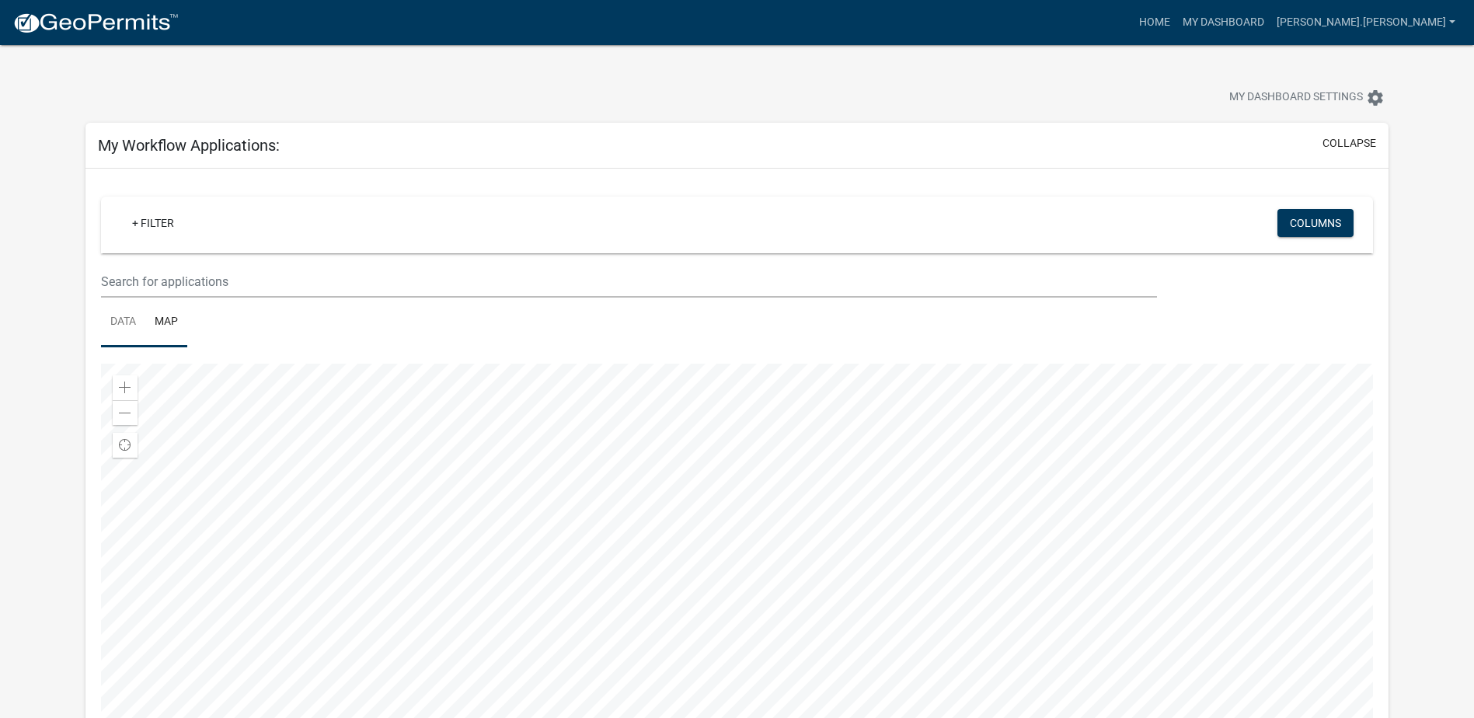
click at [120, 325] on link "Data" at bounding box center [123, 323] width 44 height 50
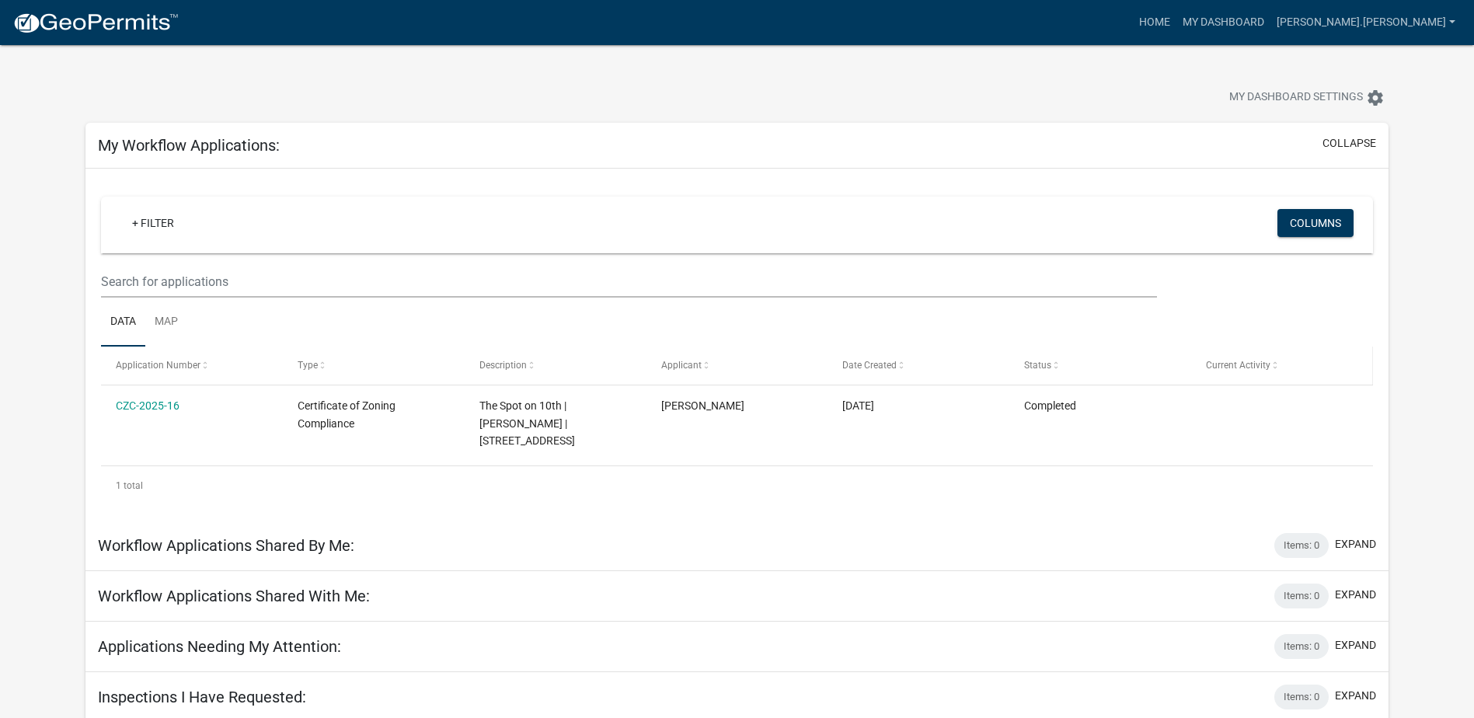
click at [1275, 365] on span at bounding box center [1275, 366] width 9 height 11
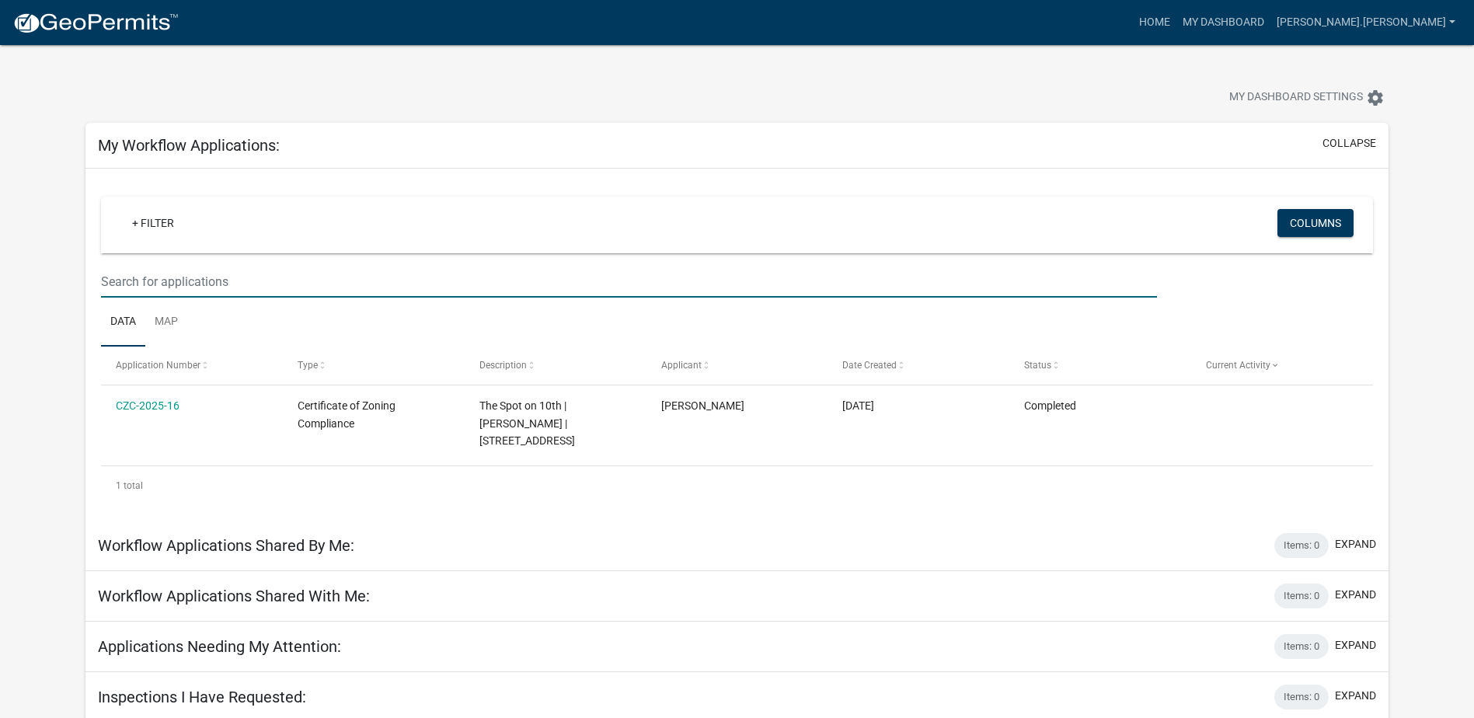
click at [169, 279] on input "text" at bounding box center [629, 282] width 1056 height 32
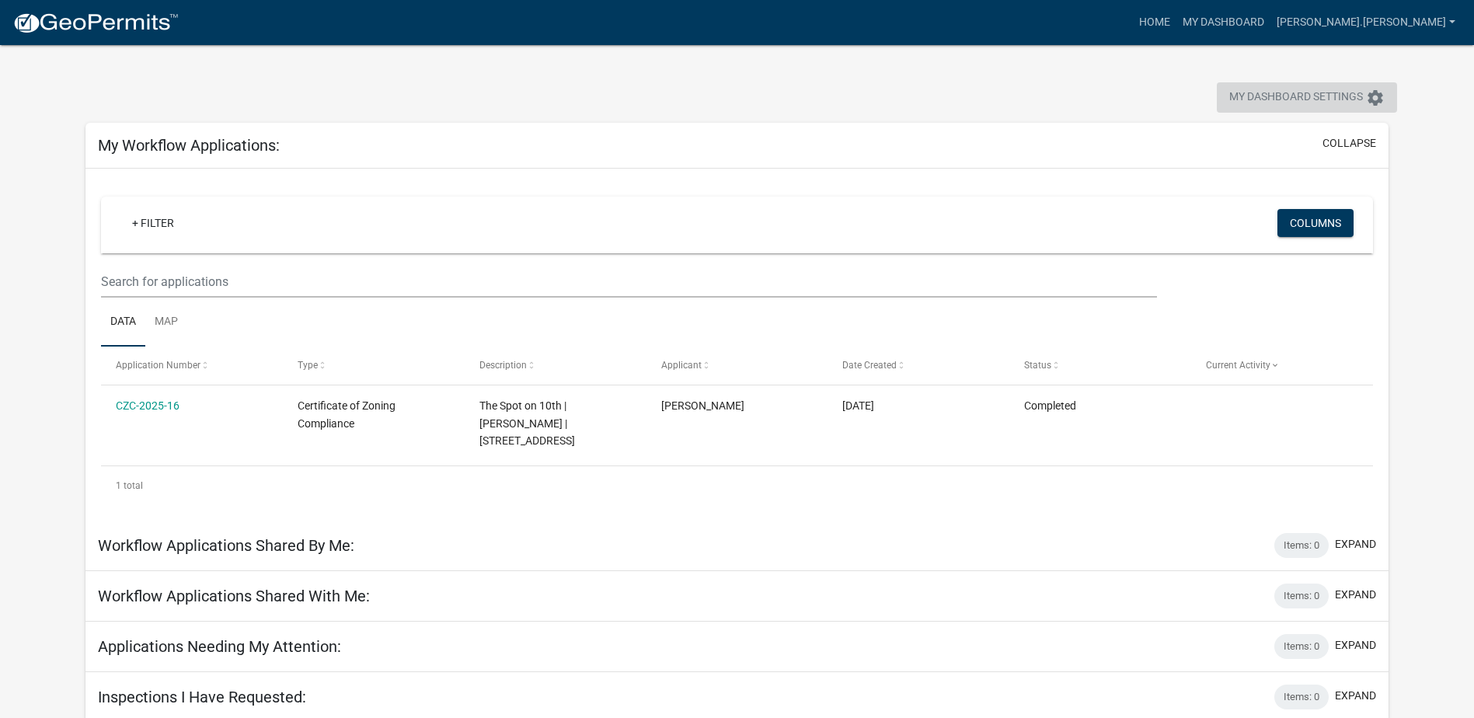
click at [1332, 100] on span "My Dashboard Settings" at bounding box center [1297, 98] width 134 height 19
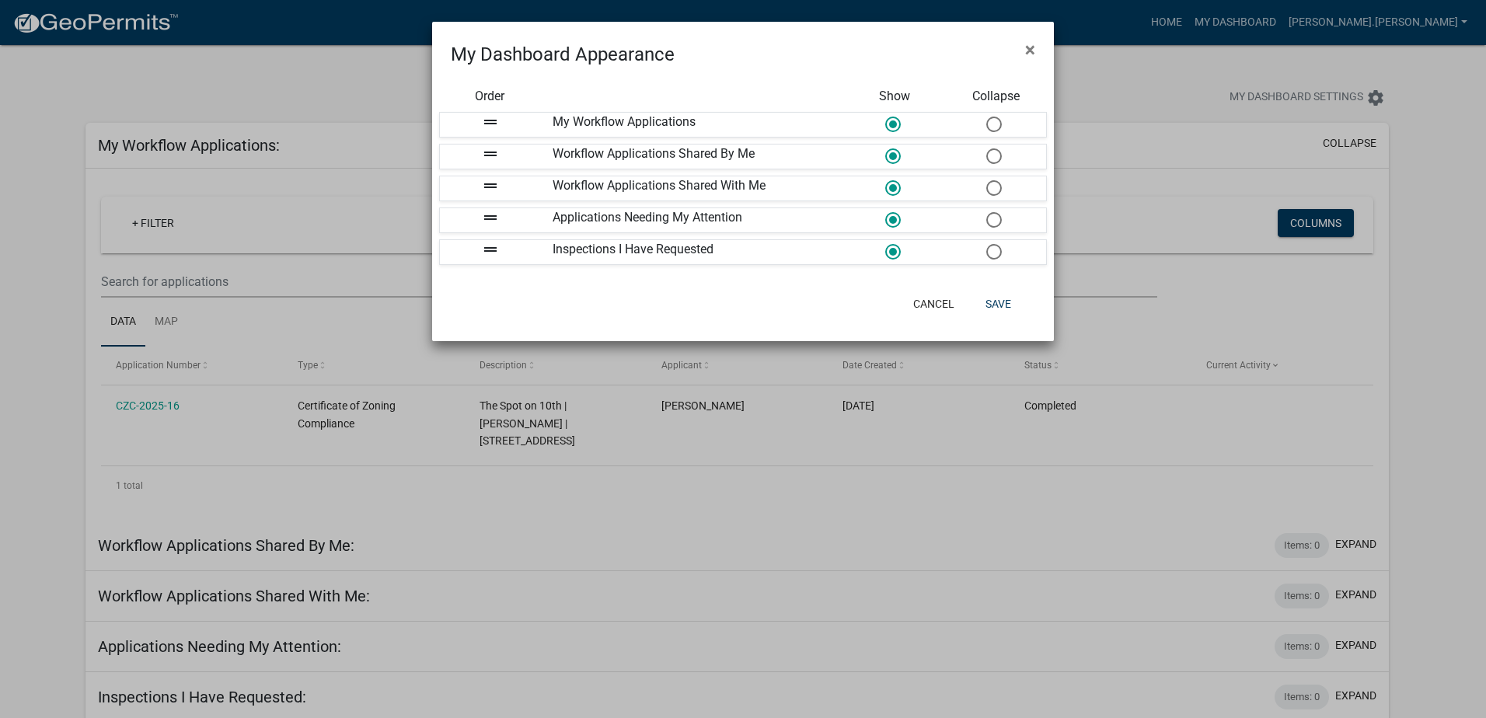
click at [1225, 274] on ngb-modal-window "My Dashboard Appearance × Order Show Collapse drag_handle My Workflow Applicati…" at bounding box center [743, 359] width 1486 height 718
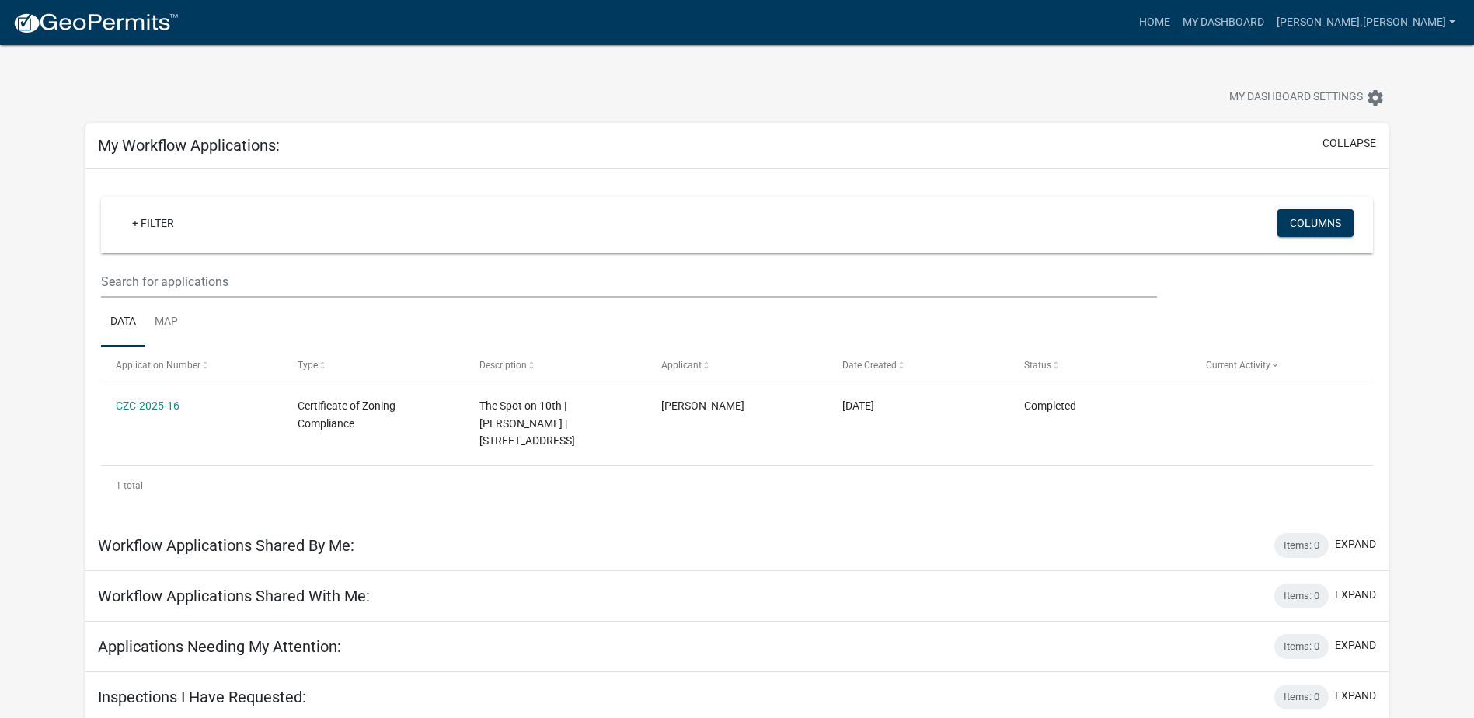
click at [448, 645] on div "Applications Needing My Attention: Items: 0 expand" at bounding box center [736, 647] width 1303 height 51
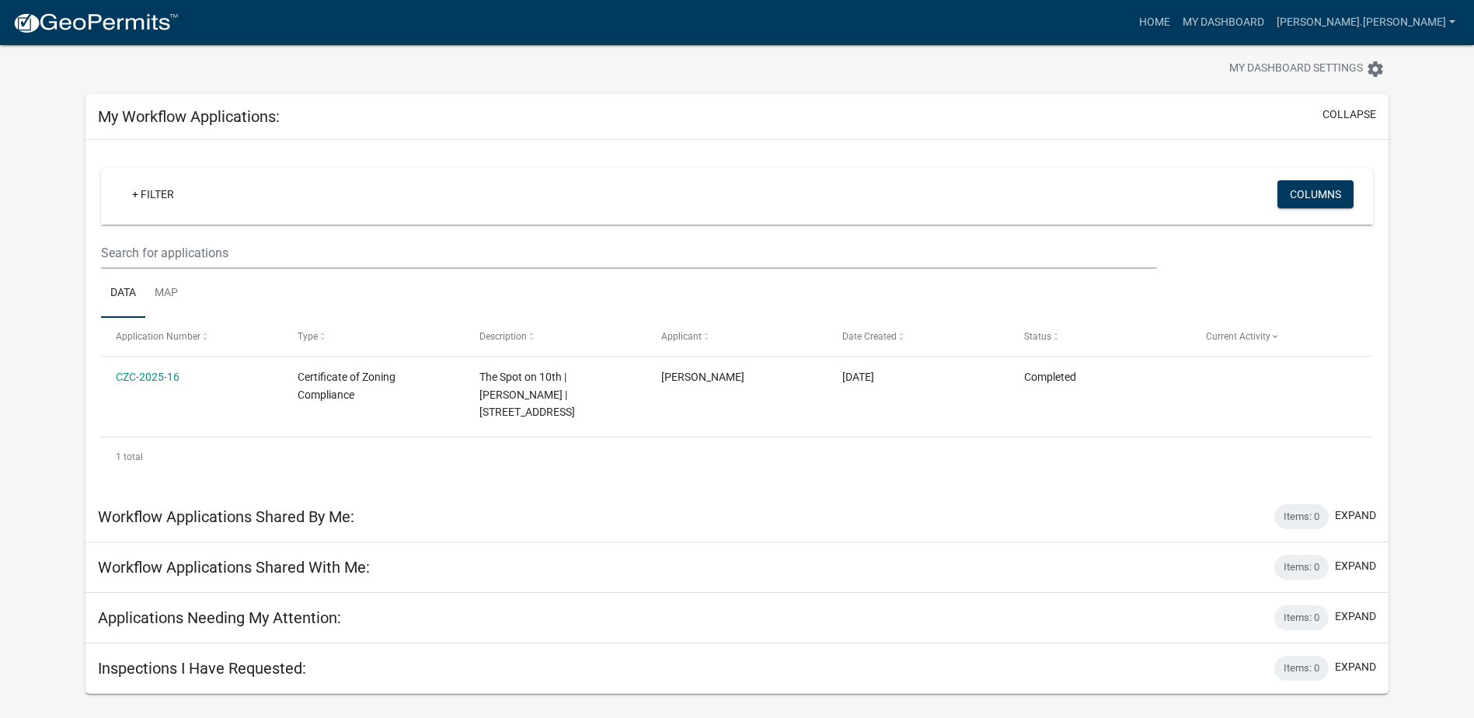
scroll to position [45, 0]
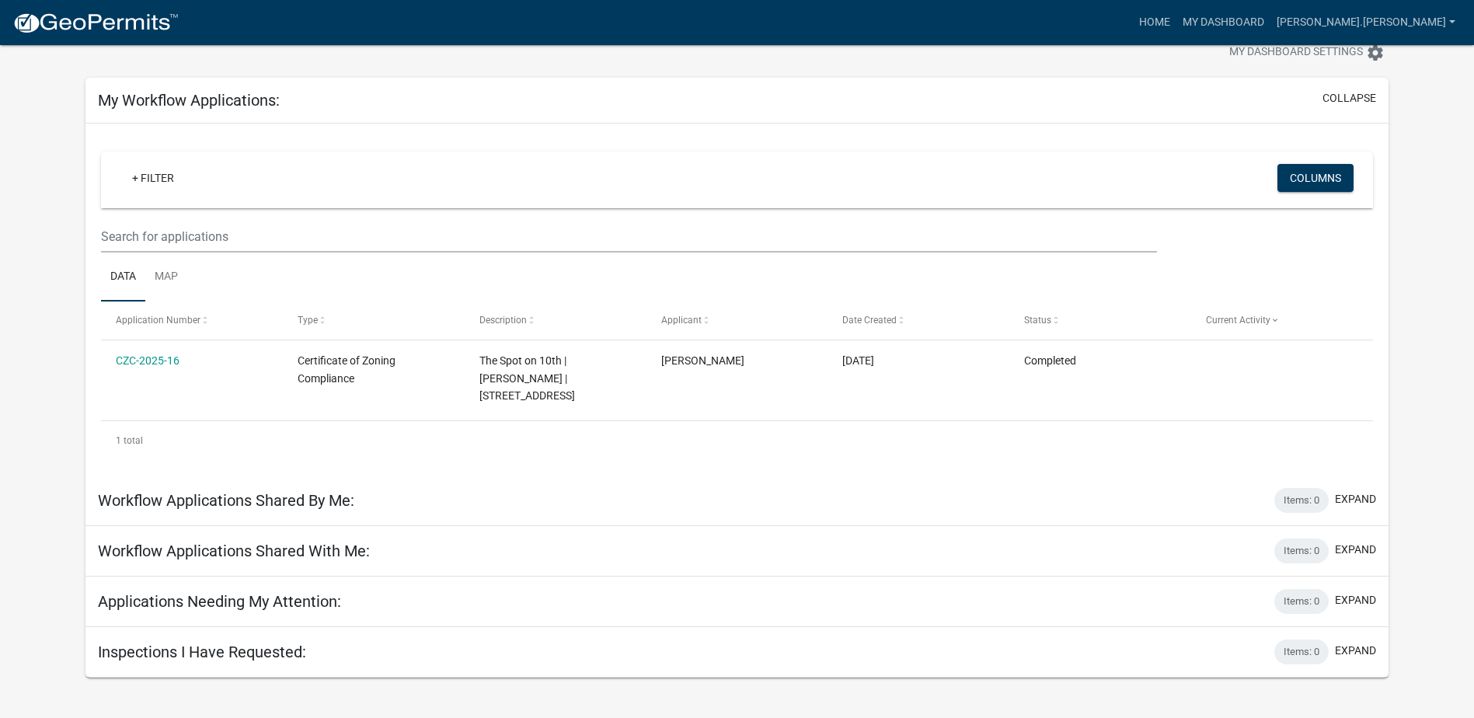
click at [288, 651] on h5 "Inspections I Have Requested:" at bounding box center [202, 652] width 208 height 19
click at [155, 173] on link "+ Filter" at bounding box center [153, 178] width 67 height 28
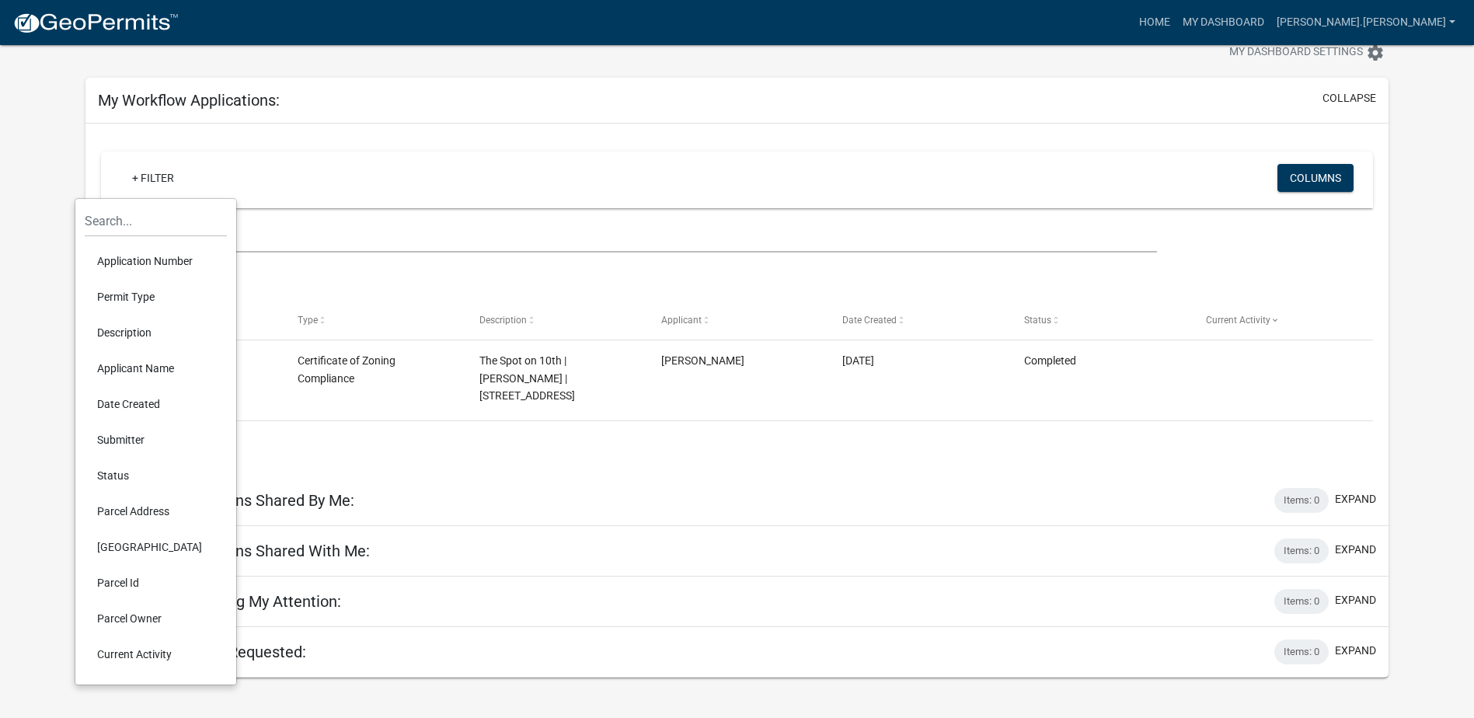
click at [137, 294] on li "Permit Type" at bounding box center [156, 297] width 142 height 36
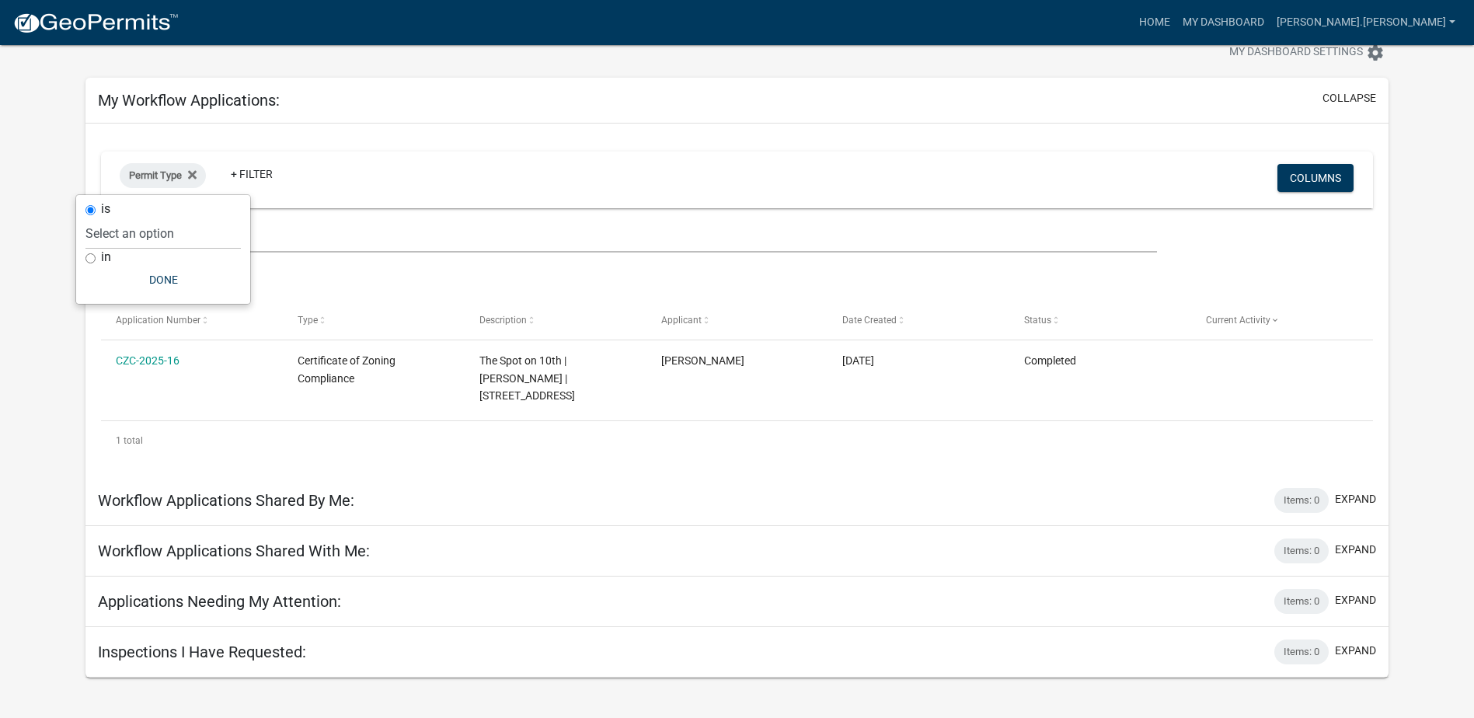
click at [87, 255] on input "in" at bounding box center [90, 258] width 10 height 10
radio input "true"
select select
click at [94, 211] on input "is" at bounding box center [90, 210] width 10 height 10
radio input "true"
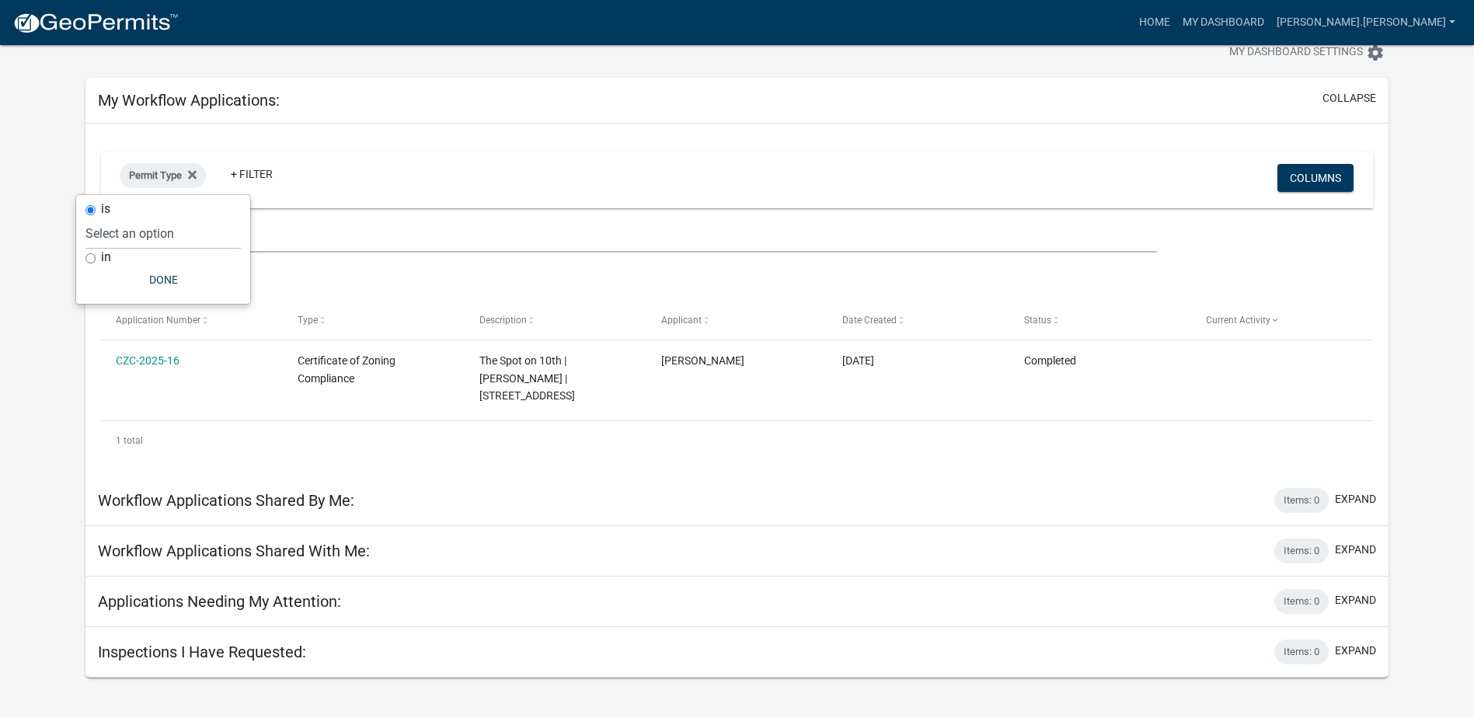
click at [348, 188] on div "Permit Type + Filter" at bounding box center [527, 180] width 839 height 40
click at [197, 173] on icon at bounding box center [192, 174] width 9 height 9
click at [1318, 179] on button "Columns" at bounding box center [1316, 178] width 76 height 28
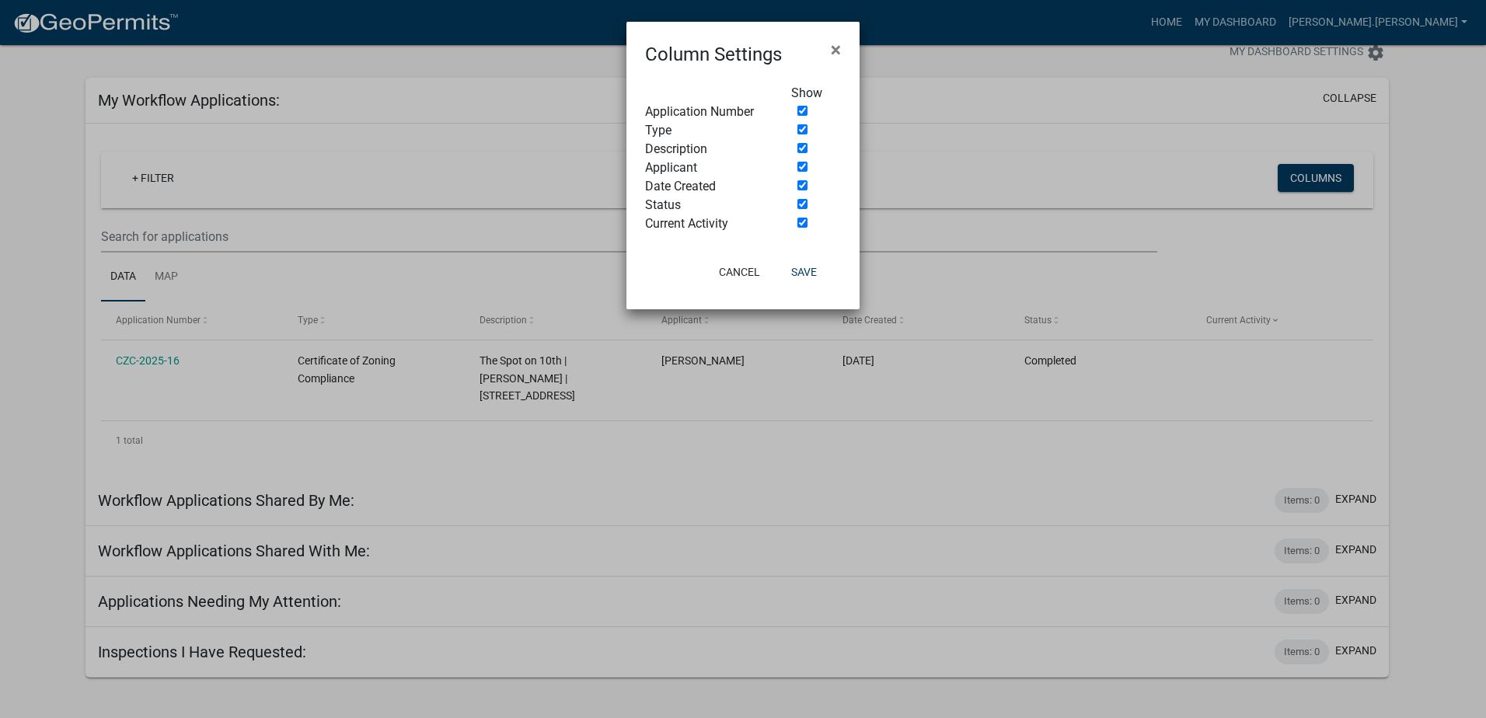
click at [986, 172] on ngb-modal-window "Column Settings × Show Application Number Type Description Applicant Date Creat…" at bounding box center [743, 359] width 1486 height 718
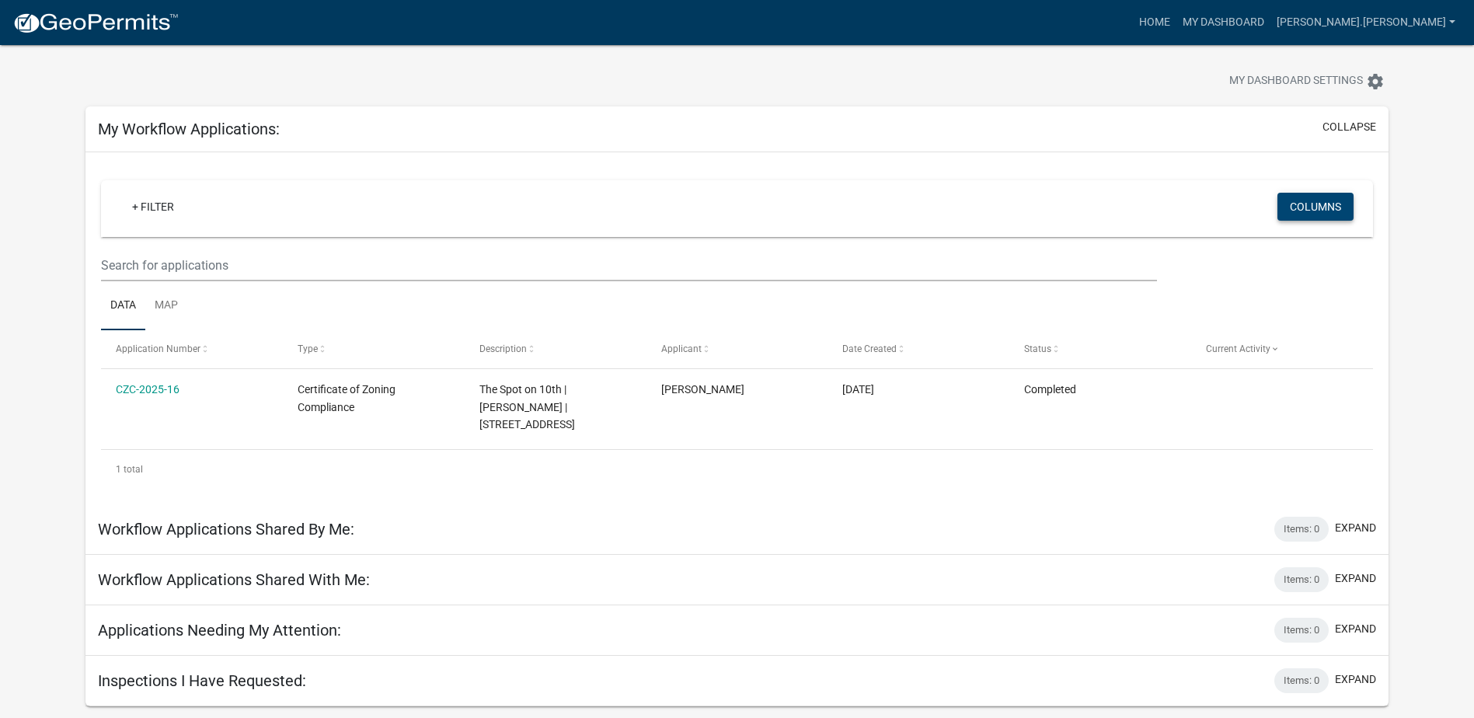
scroll to position [0, 0]
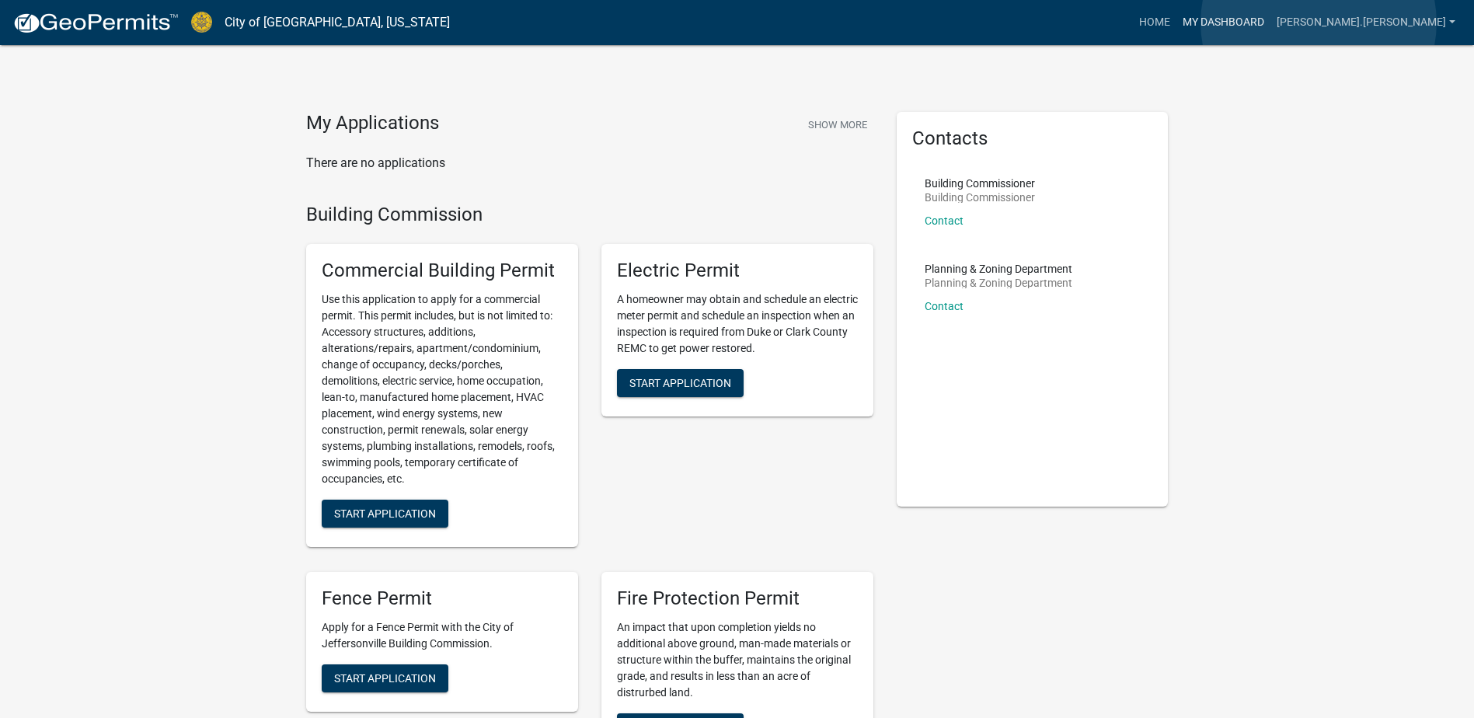
click at [1271, 23] on link "My Dashboard" at bounding box center [1224, 23] width 94 height 30
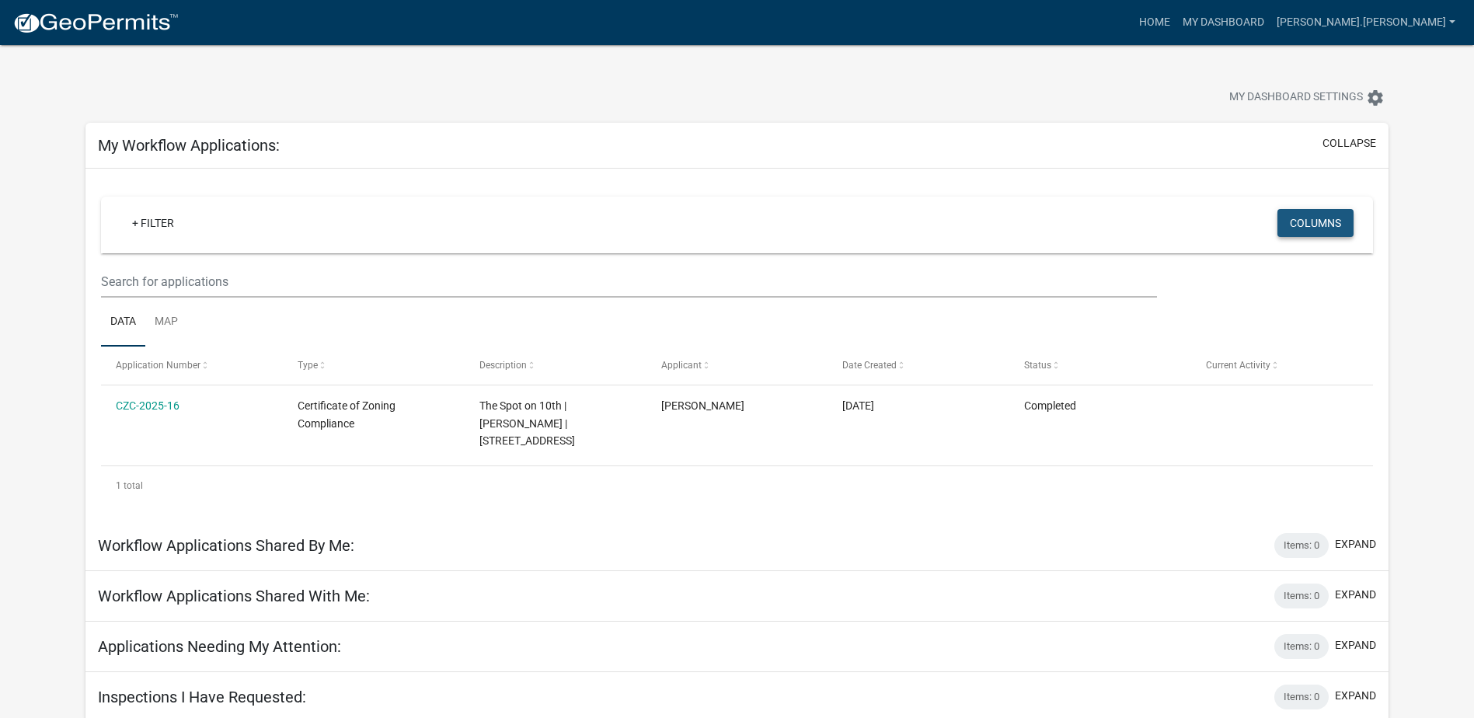
click at [1313, 221] on button "Columns" at bounding box center [1316, 223] width 76 height 28
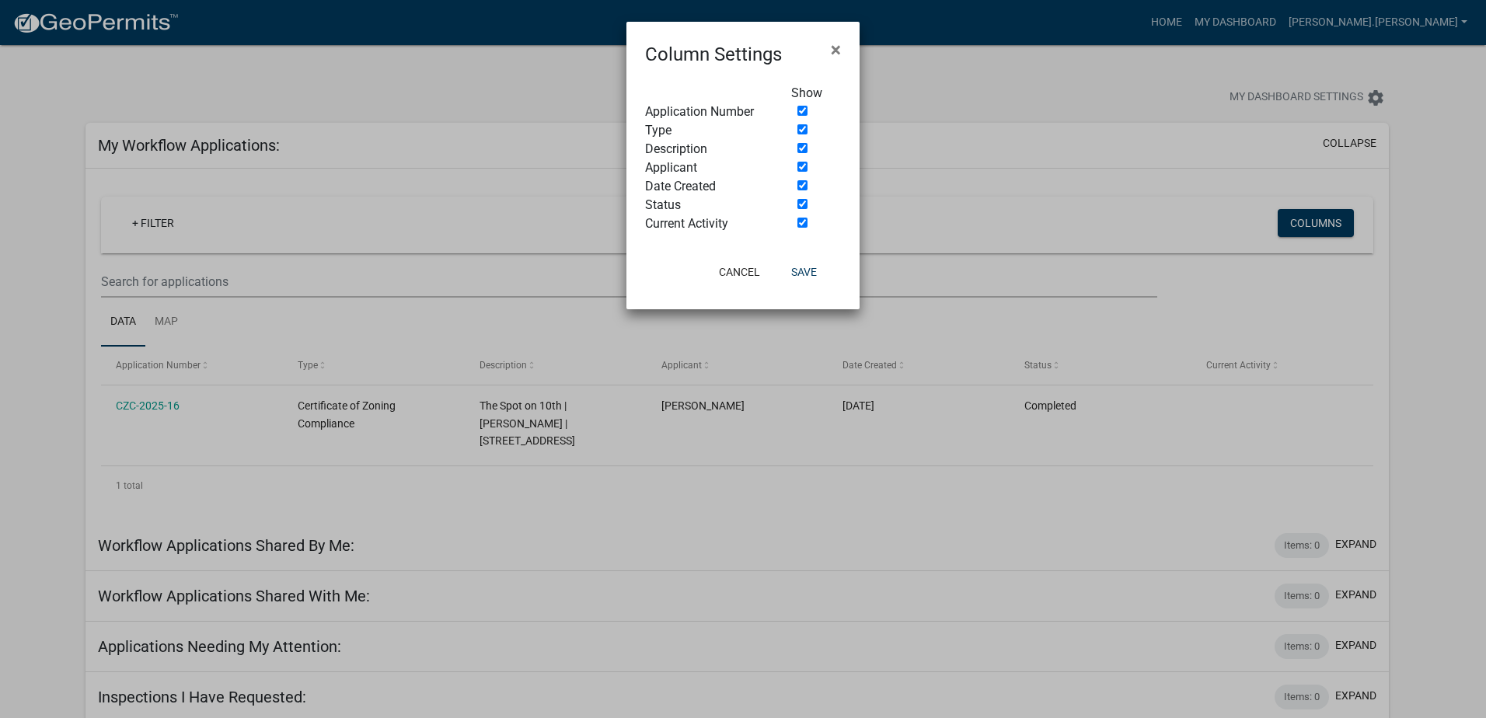
click at [1058, 242] on ngb-modal-window "Column Settings × Show Application Number Type Description Applicant Date Creat…" at bounding box center [743, 359] width 1486 height 718
